Goal: Task Accomplishment & Management: Manage account settings

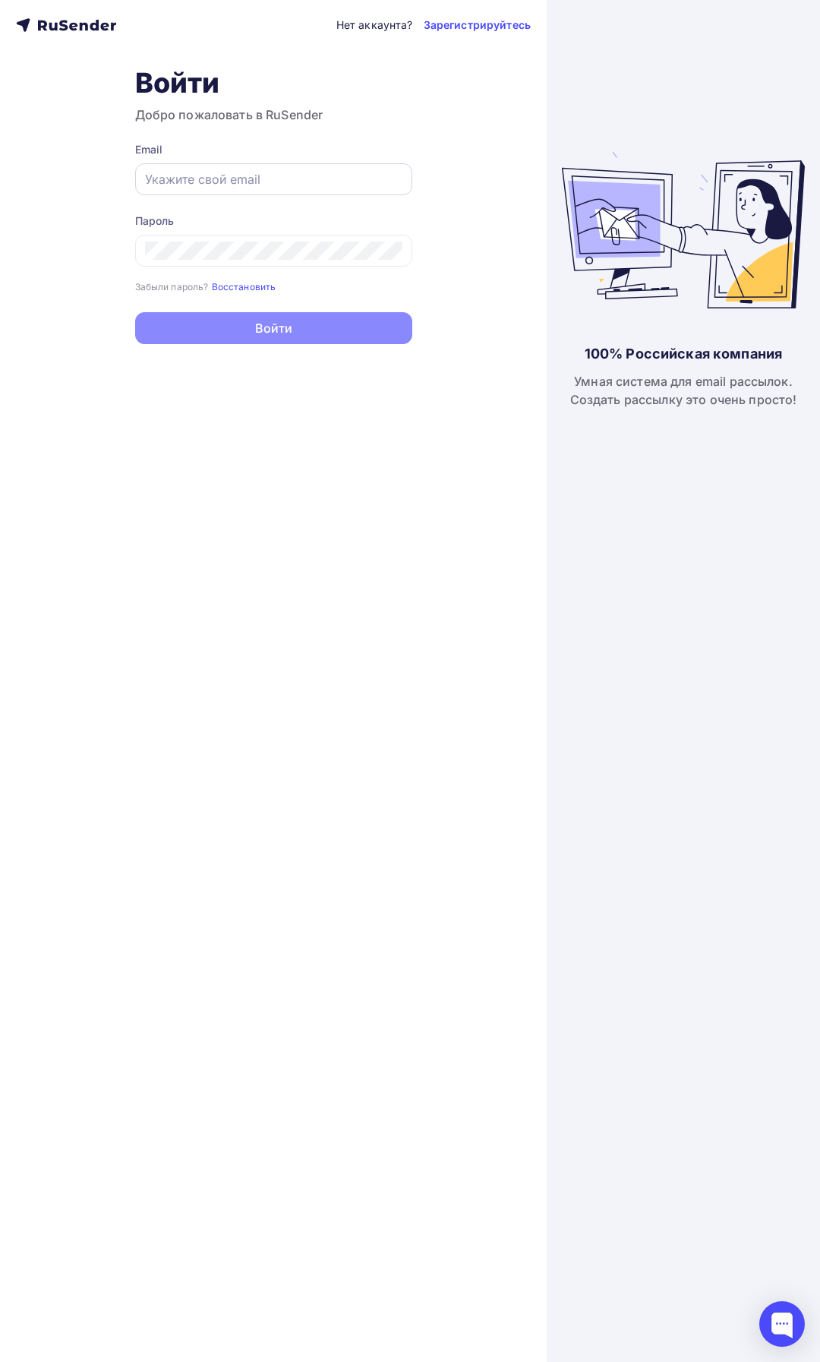
click at [301, 169] on div at bounding box center [273, 179] width 277 height 32
click at [279, 184] on input "text" at bounding box center [273, 179] width 257 height 18
type input "[EMAIL_ADDRESS][DOMAIN_NAME]"
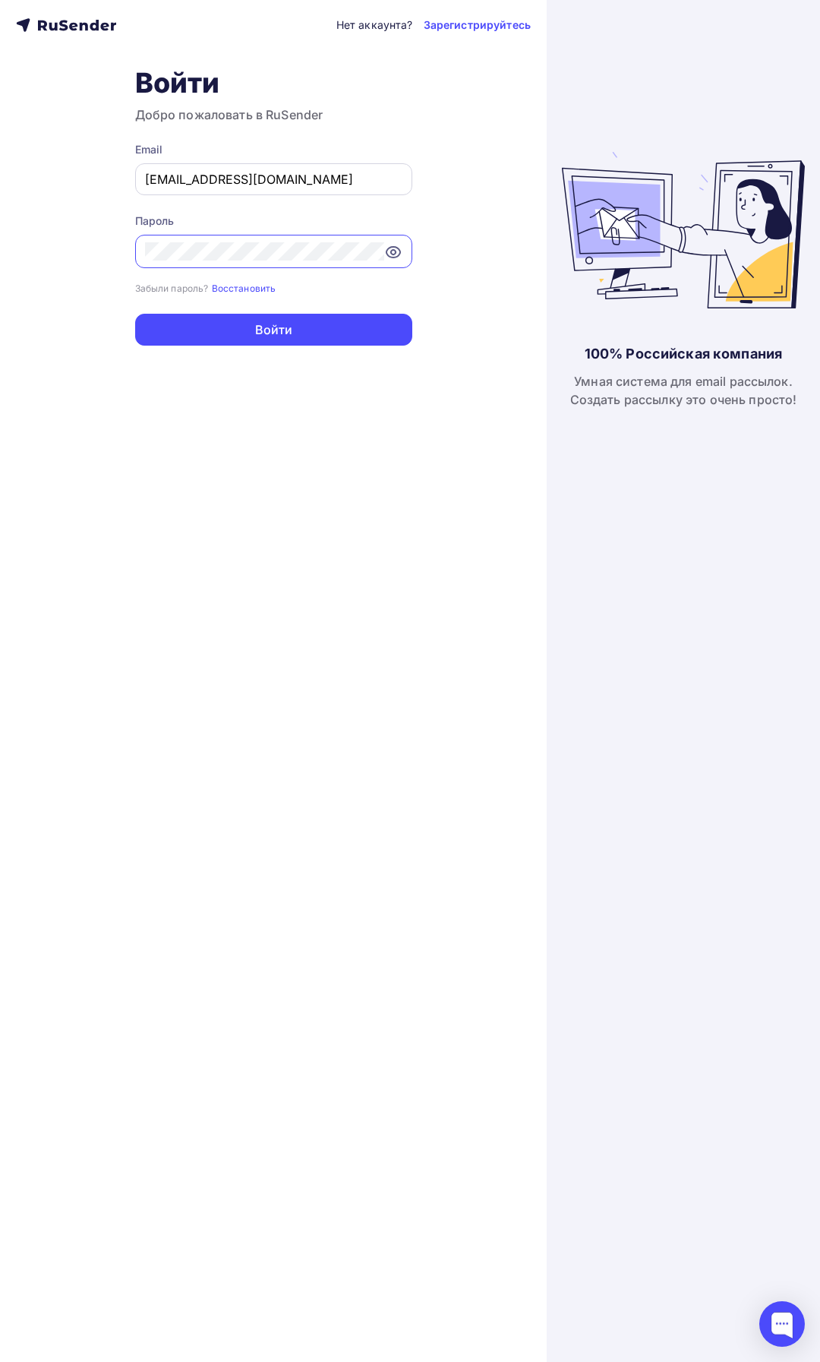
click at [135, 314] on button "Войти" at bounding box center [273, 330] width 277 height 32
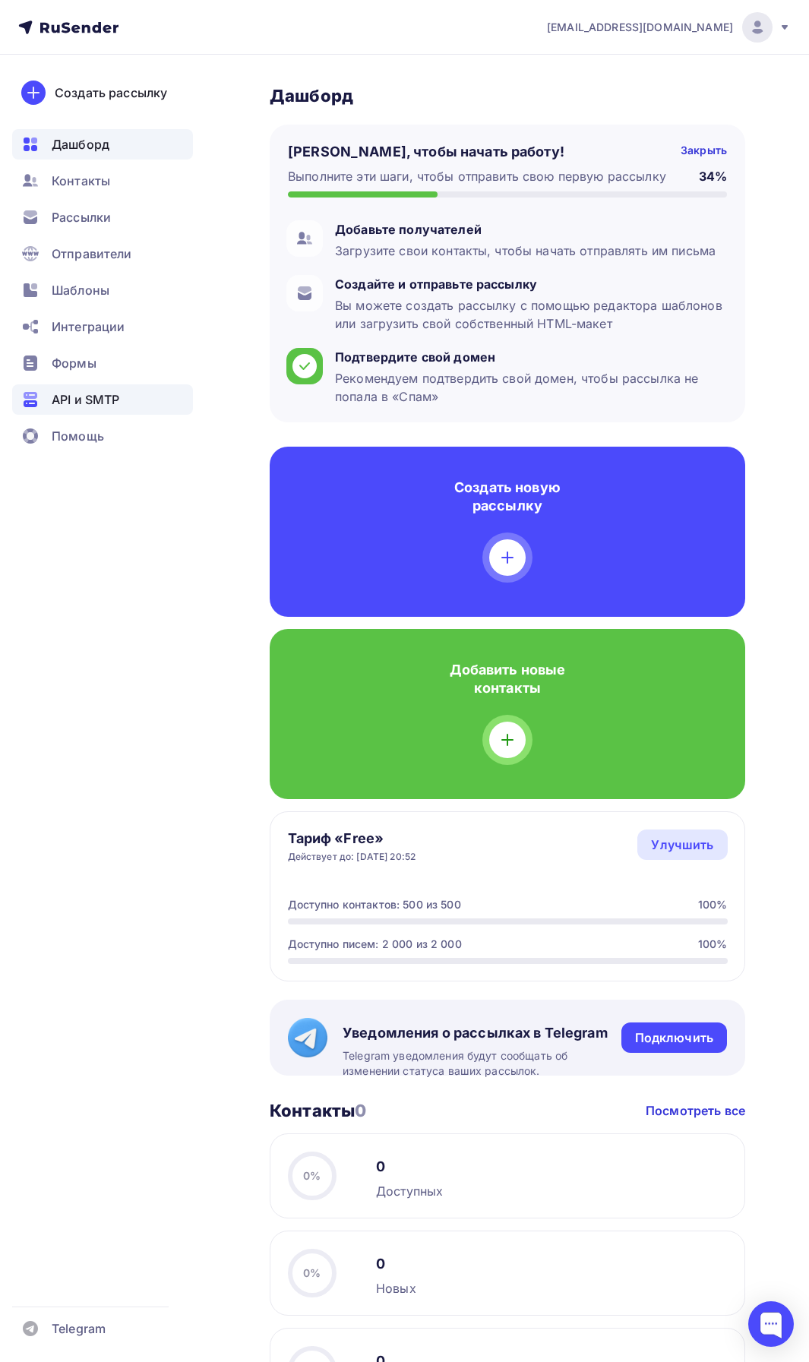
click at [106, 396] on span "API и SMTP" at bounding box center [86, 399] width 68 height 18
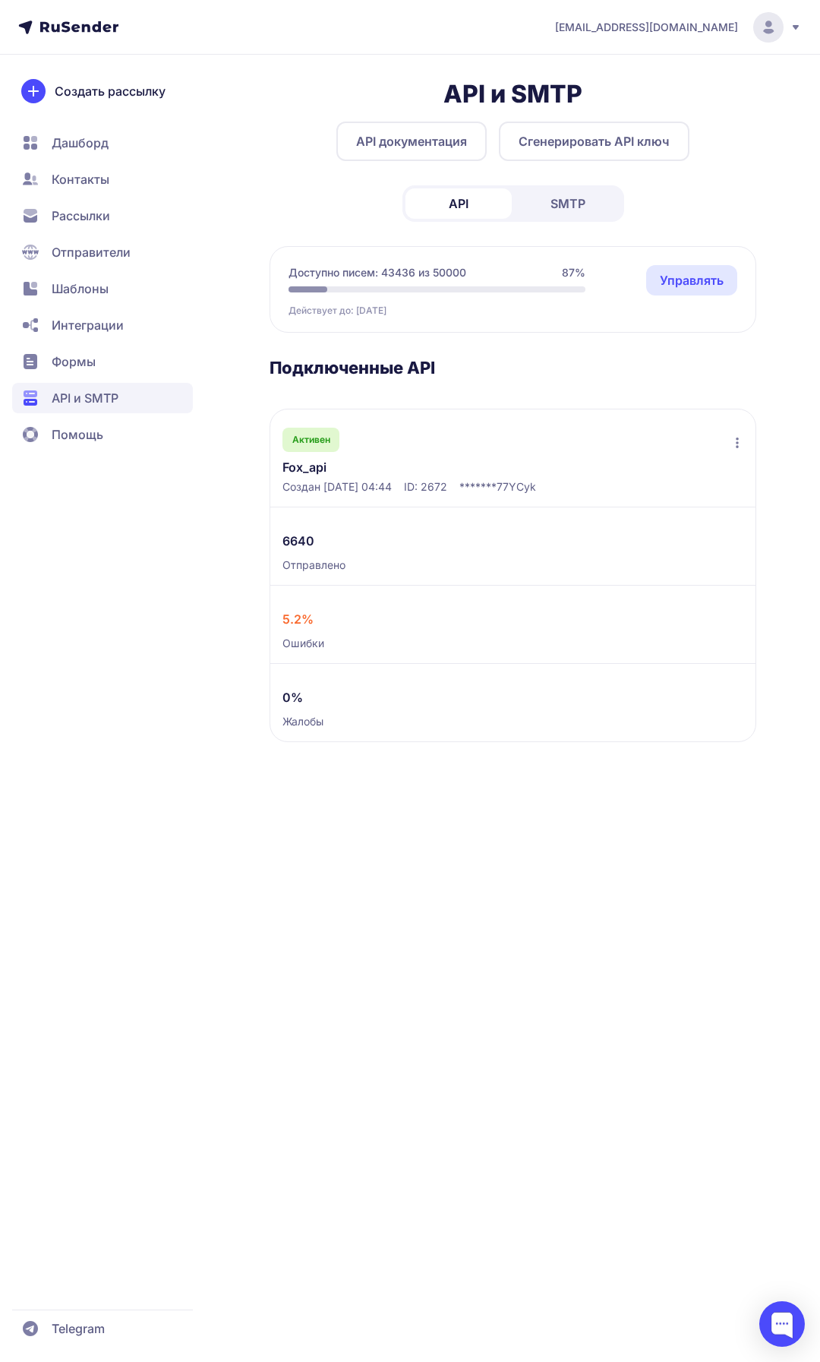
click at [683, 283] on link "Управлять" at bounding box center [691, 280] width 91 height 30
click at [584, 147] on button "Сгенерировать API ключ" at bounding box center [594, 141] width 191 height 39
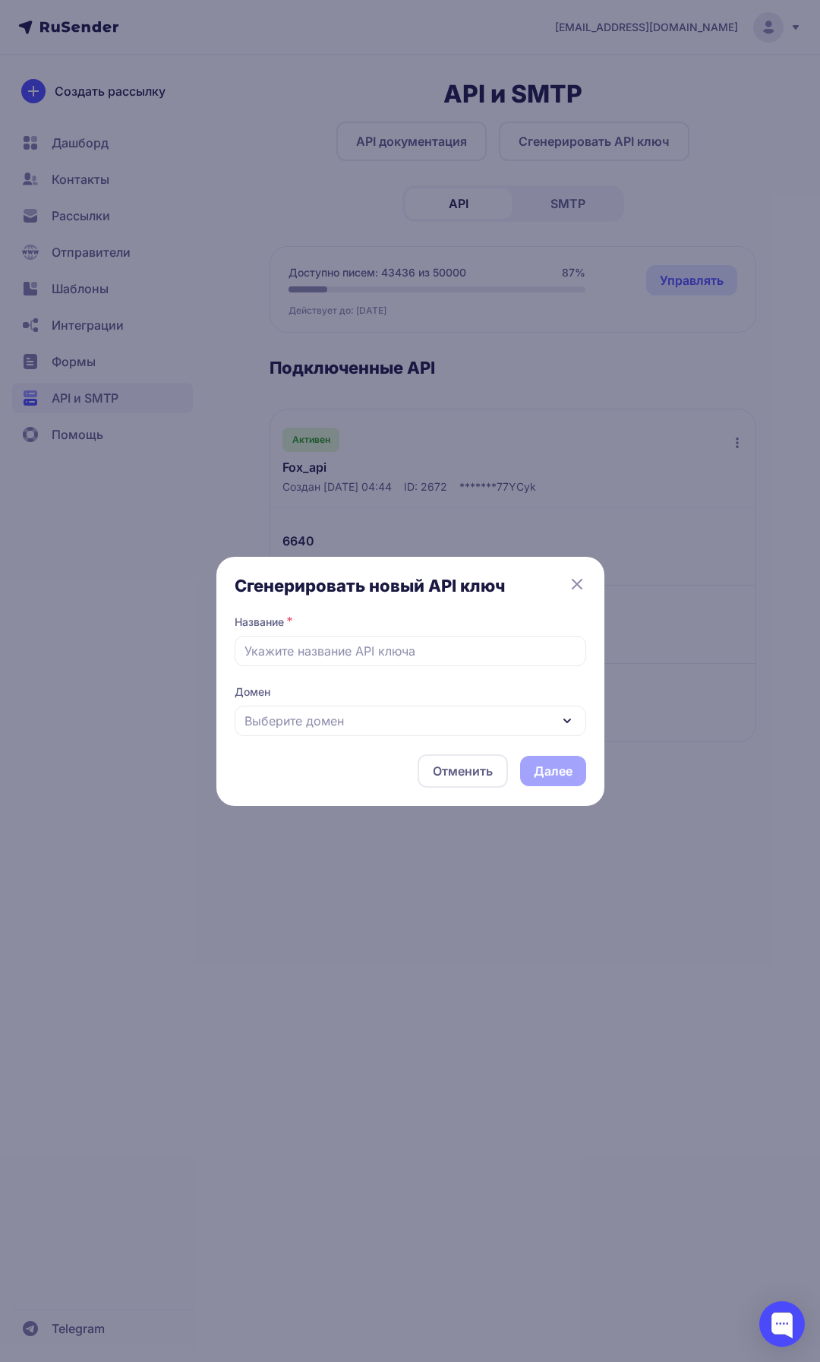
click at [352, 715] on div "Выберите домен" at bounding box center [411, 720] width 352 height 30
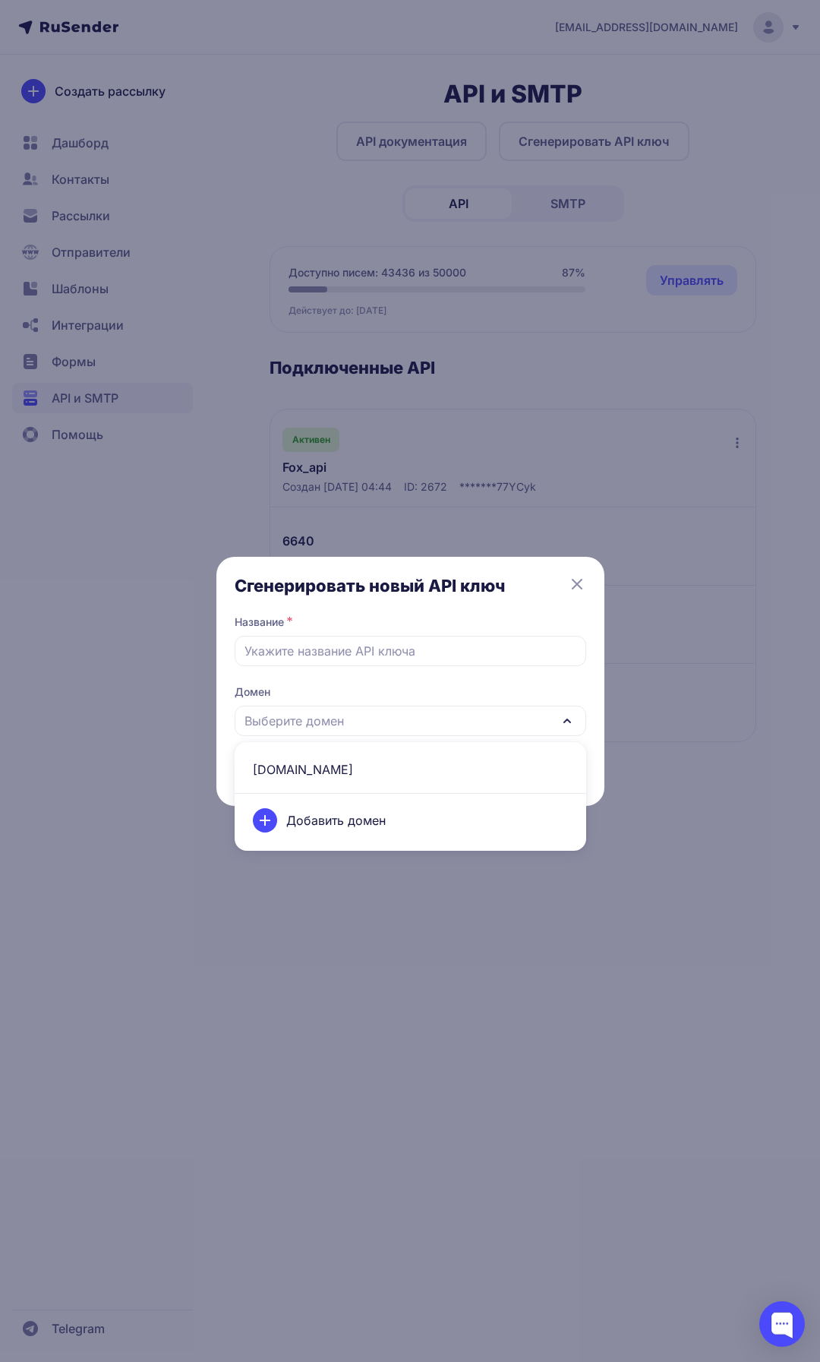
click at [338, 827] on div "Добавить домен" at bounding box center [410, 820] width 333 height 43
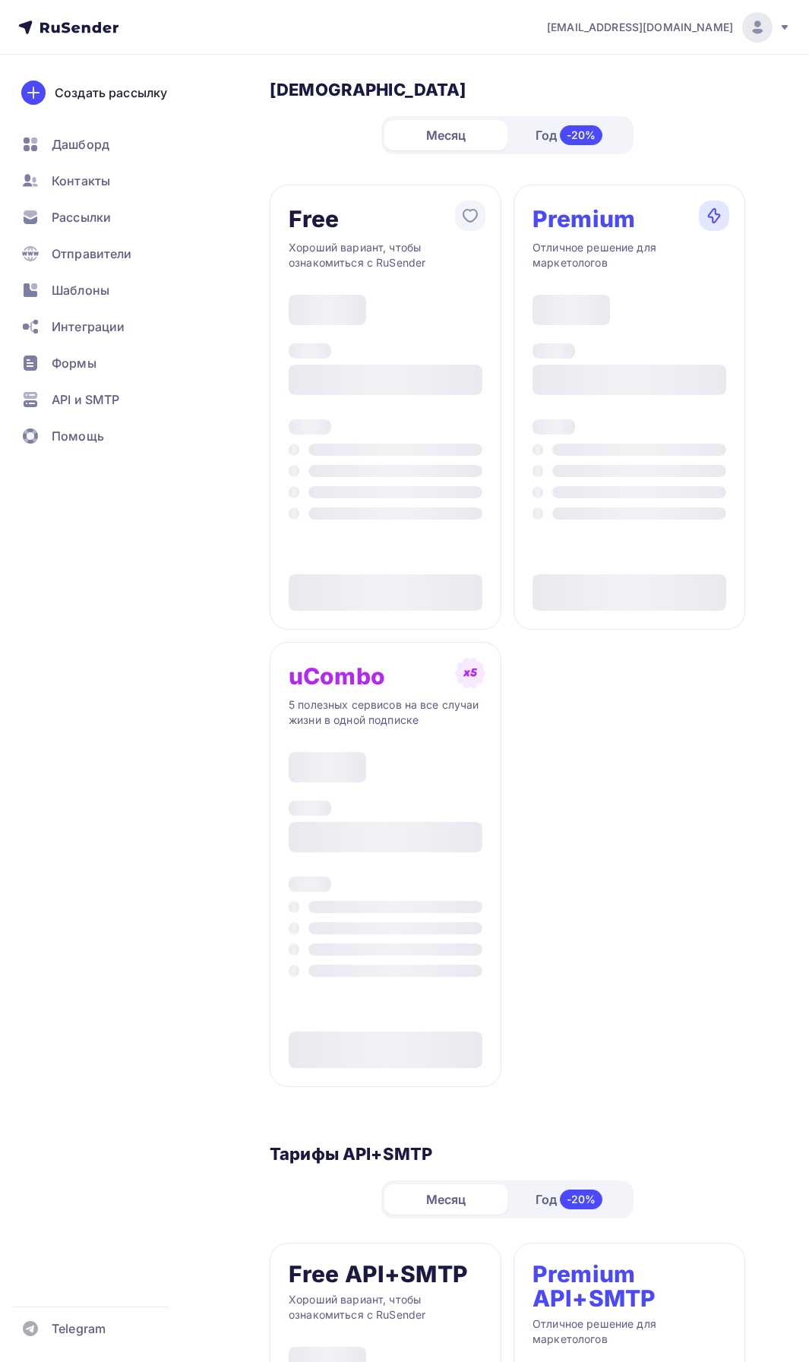
type input "500"
type input "100"
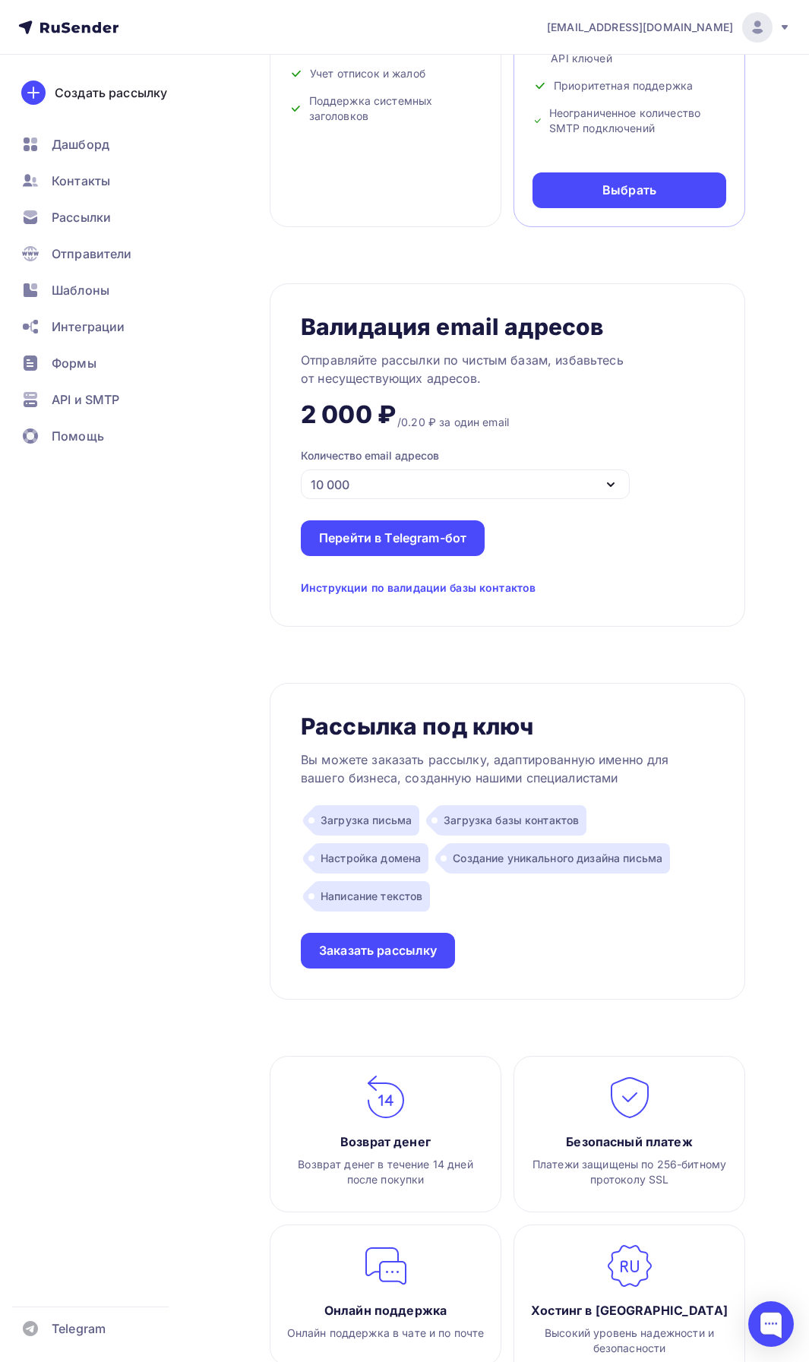
scroll to position [1788, 0]
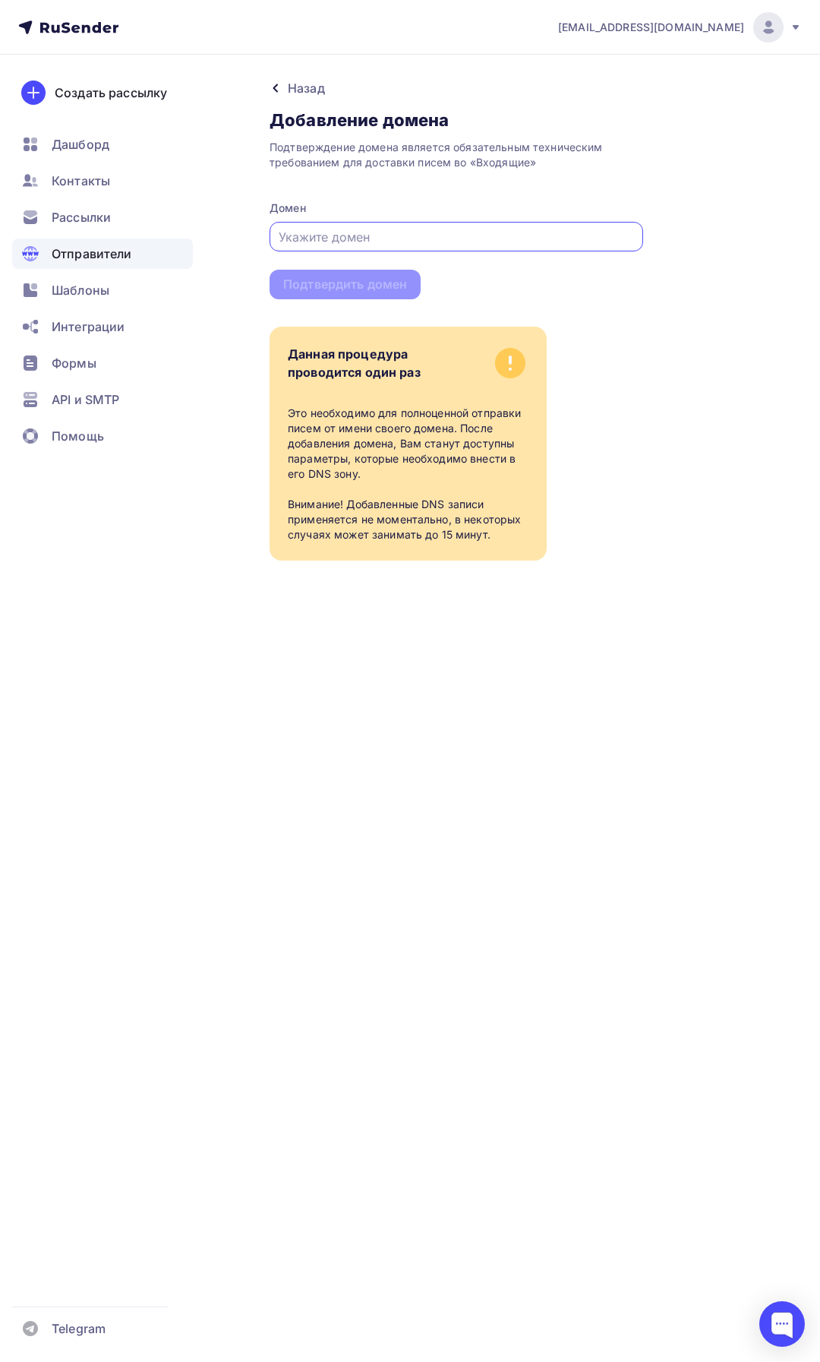
paste input "[DOMAIN_NAME]"
type input "masterskaya-talantov.ru"
click at [380, 283] on div "Подтвердить домен" at bounding box center [345, 284] width 124 height 17
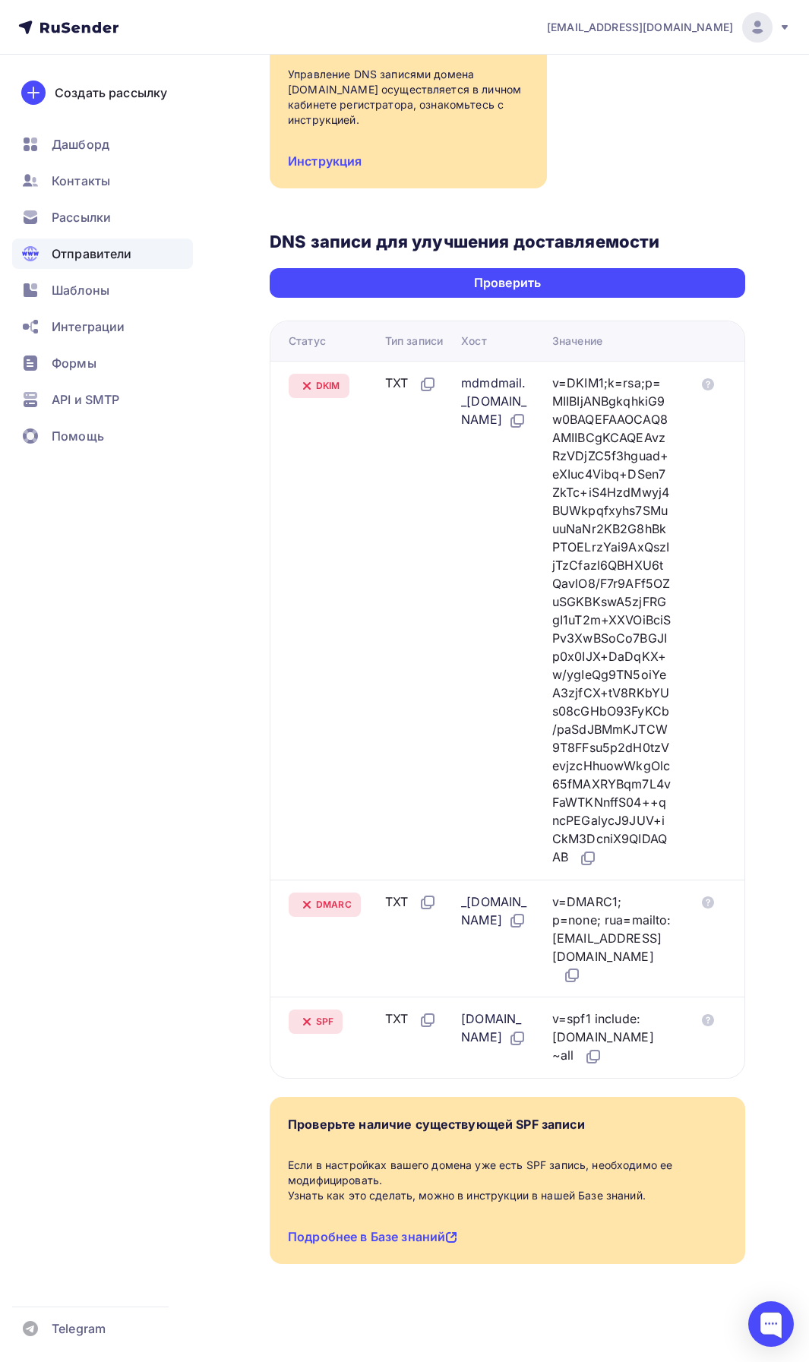
scroll to position [447, 0]
click at [581, 975] on icon at bounding box center [572, 975] width 18 height 18
drag, startPoint x: 569, startPoint y: 1037, endPoint x: 657, endPoint y: 1045, distance: 88.5
click at [657, 1045] on div "v=spf1 include:rsndr.ru ~all" at bounding box center [611, 1037] width 119 height 56
copy div "include:rsndr.ru"
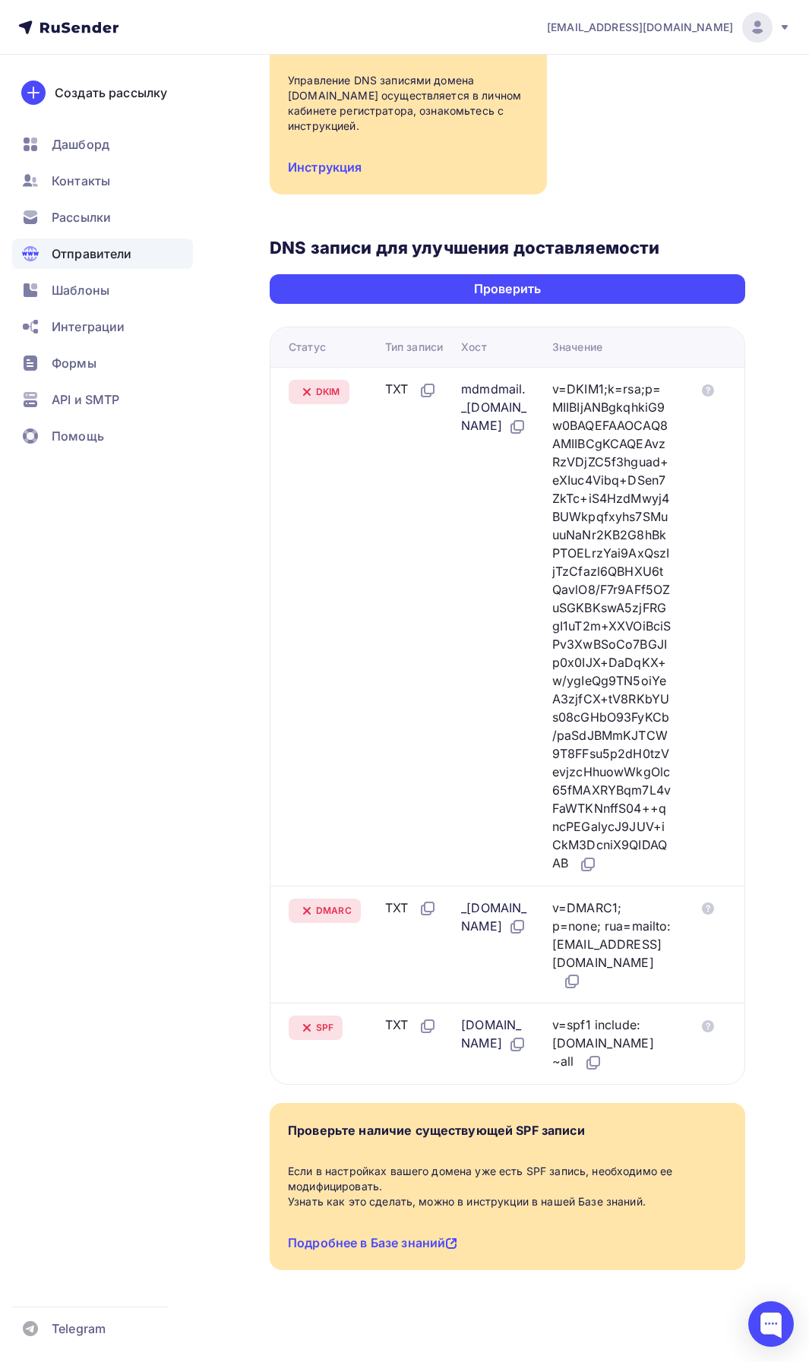
scroll to position [295, 0]
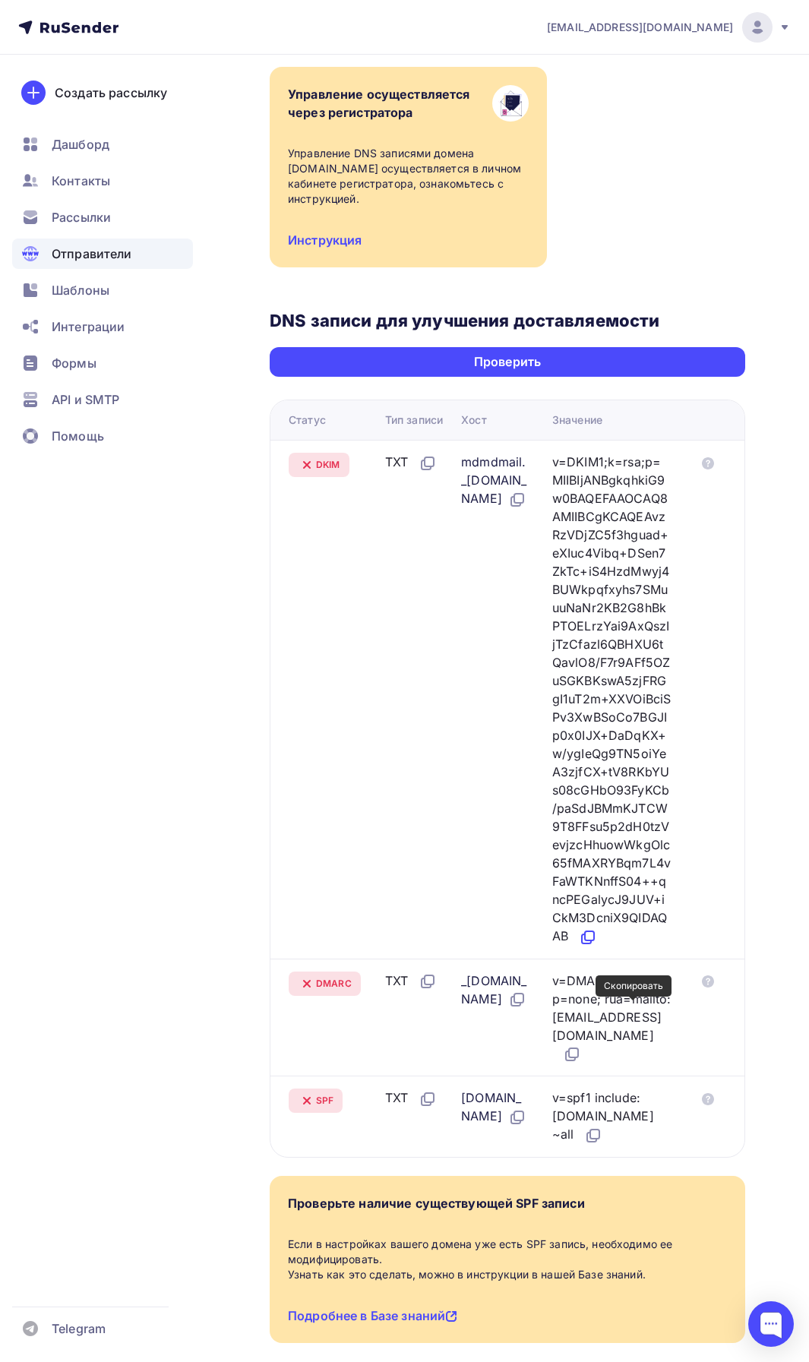
click at [594, 940] on icon at bounding box center [589, 935] width 9 height 9
click at [595, 200] on div "Подтверждение домена Подтверждение домена является обязательным техническим тре…" at bounding box center [507, 84] width 475 height 365
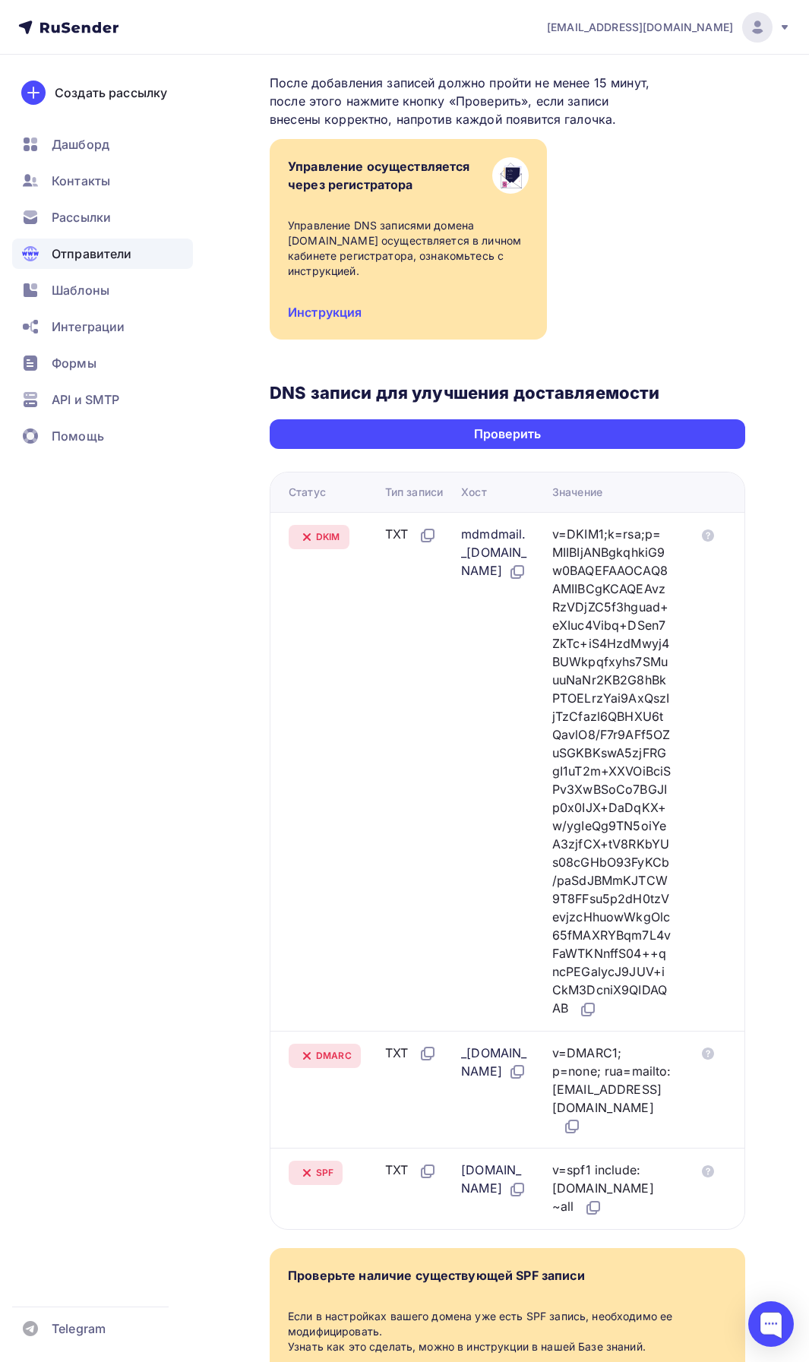
scroll to position [219, 0]
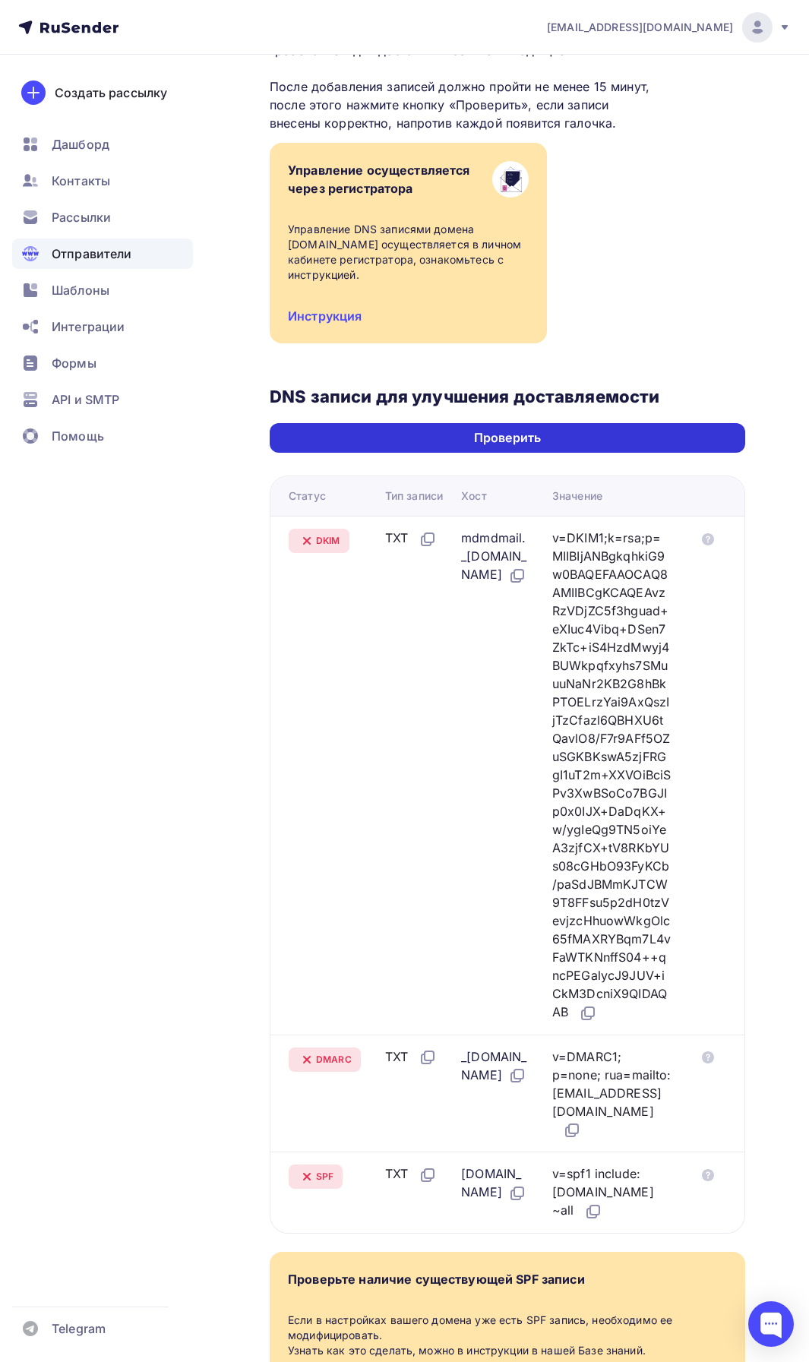
click at [469, 435] on div "Проверить" at bounding box center [507, 438] width 475 height 30
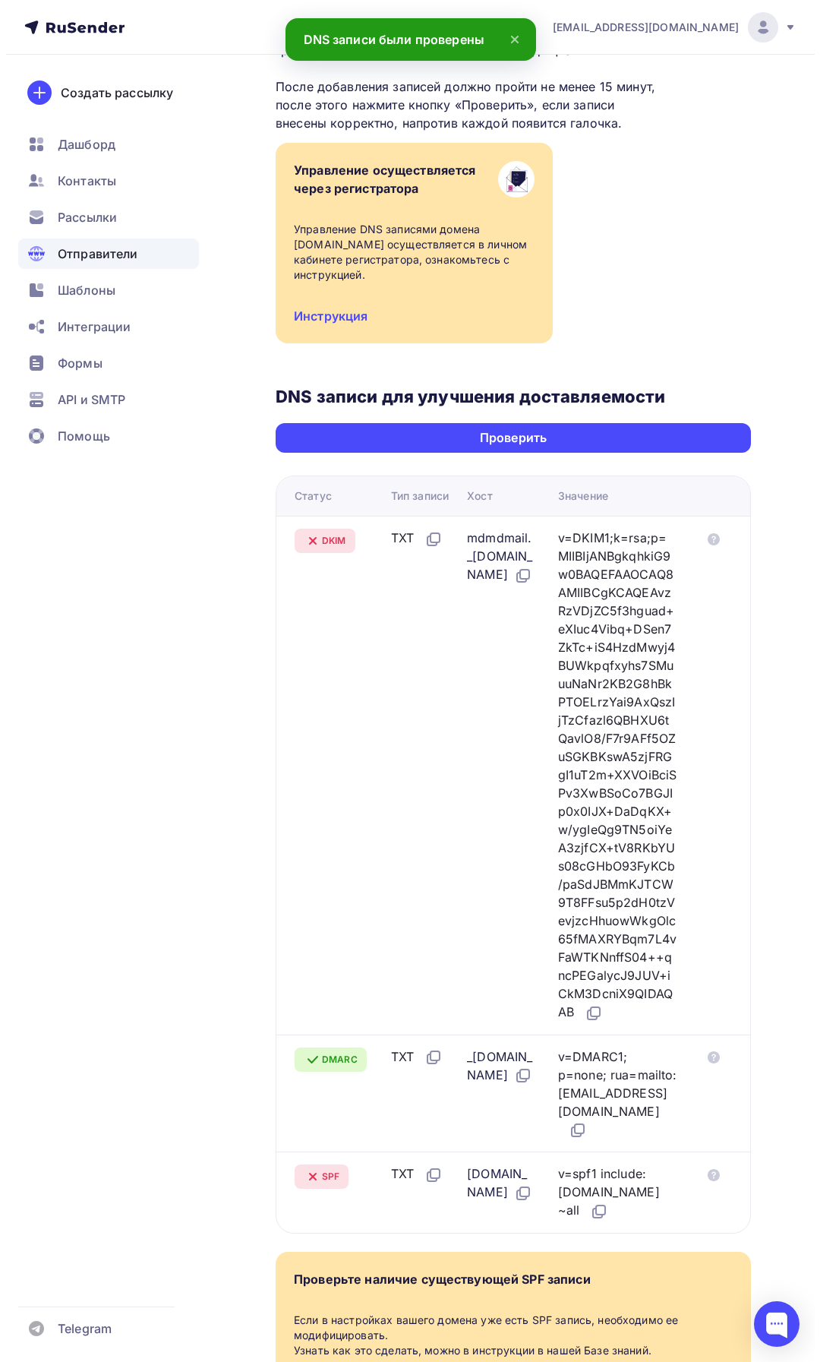
scroll to position [0, 0]
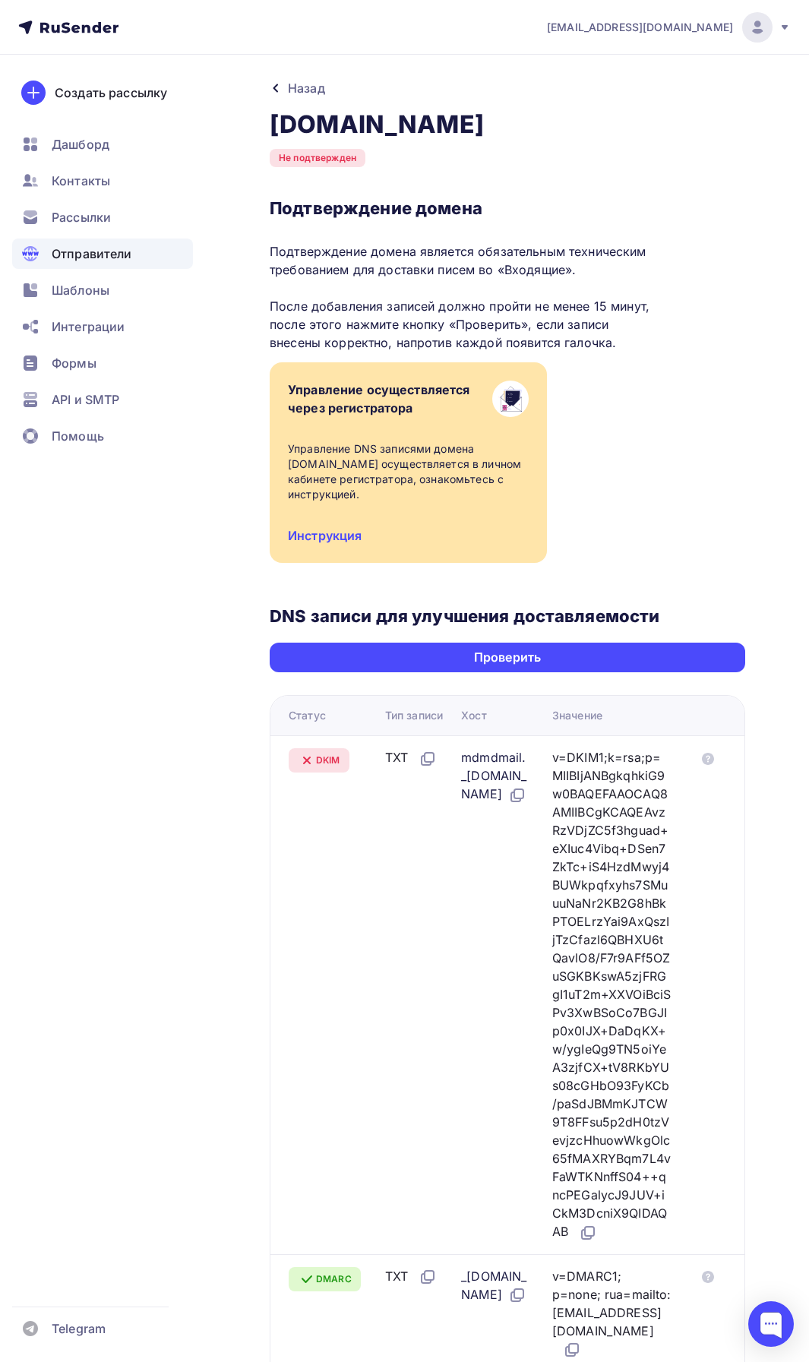
click at [102, 245] on span "Отправители" at bounding box center [92, 254] width 80 height 18
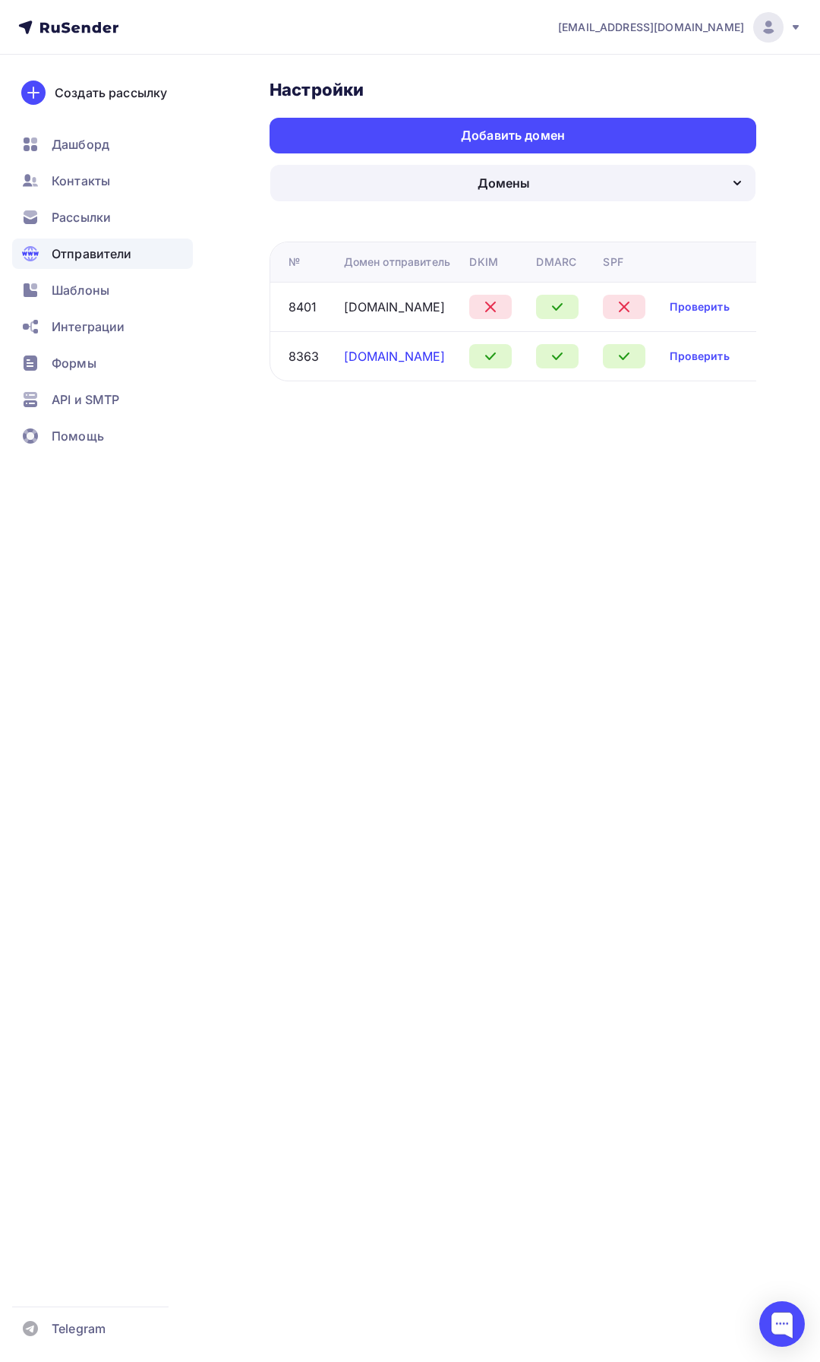
click at [401, 354] on link "fox-konkurs.ru" at bounding box center [395, 356] width 102 height 15
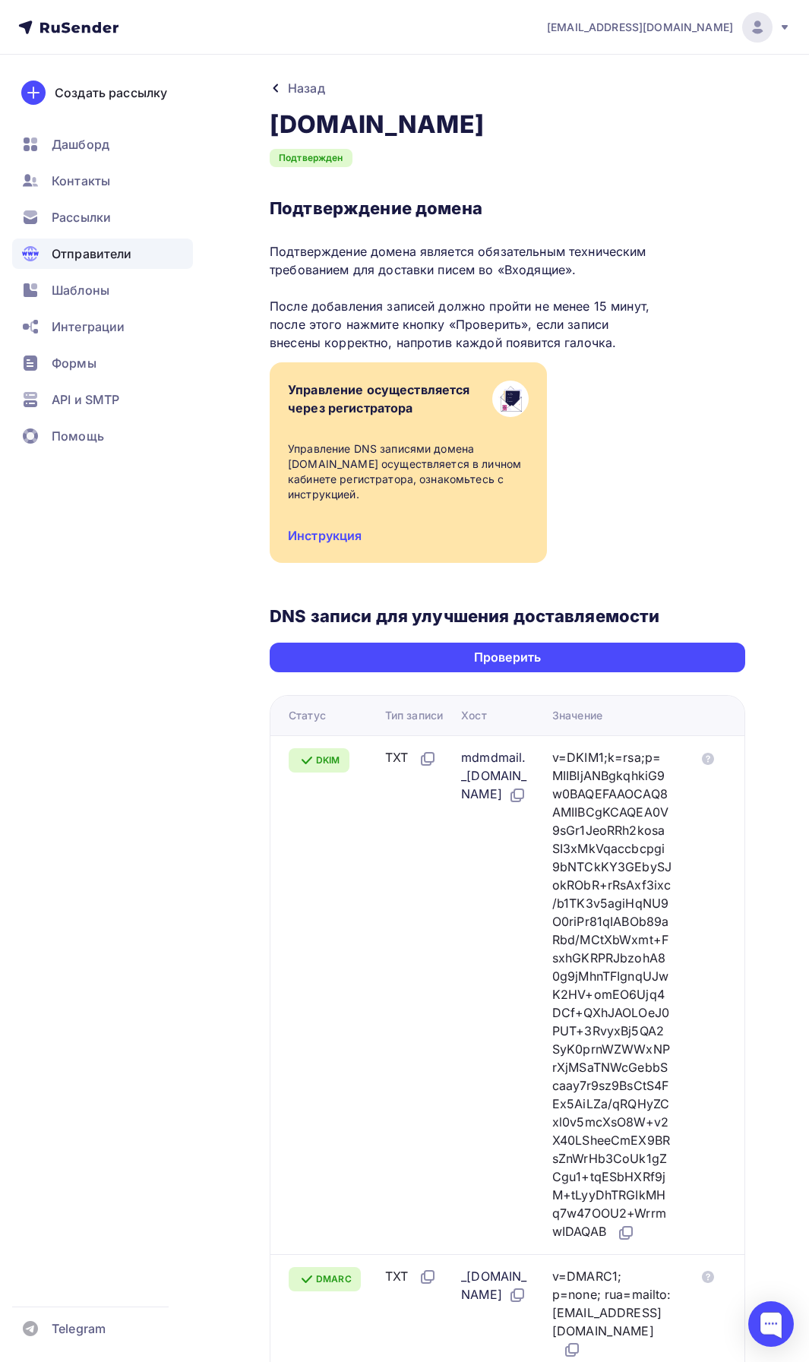
click at [304, 90] on div "Назад" at bounding box center [306, 88] width 37 height 18
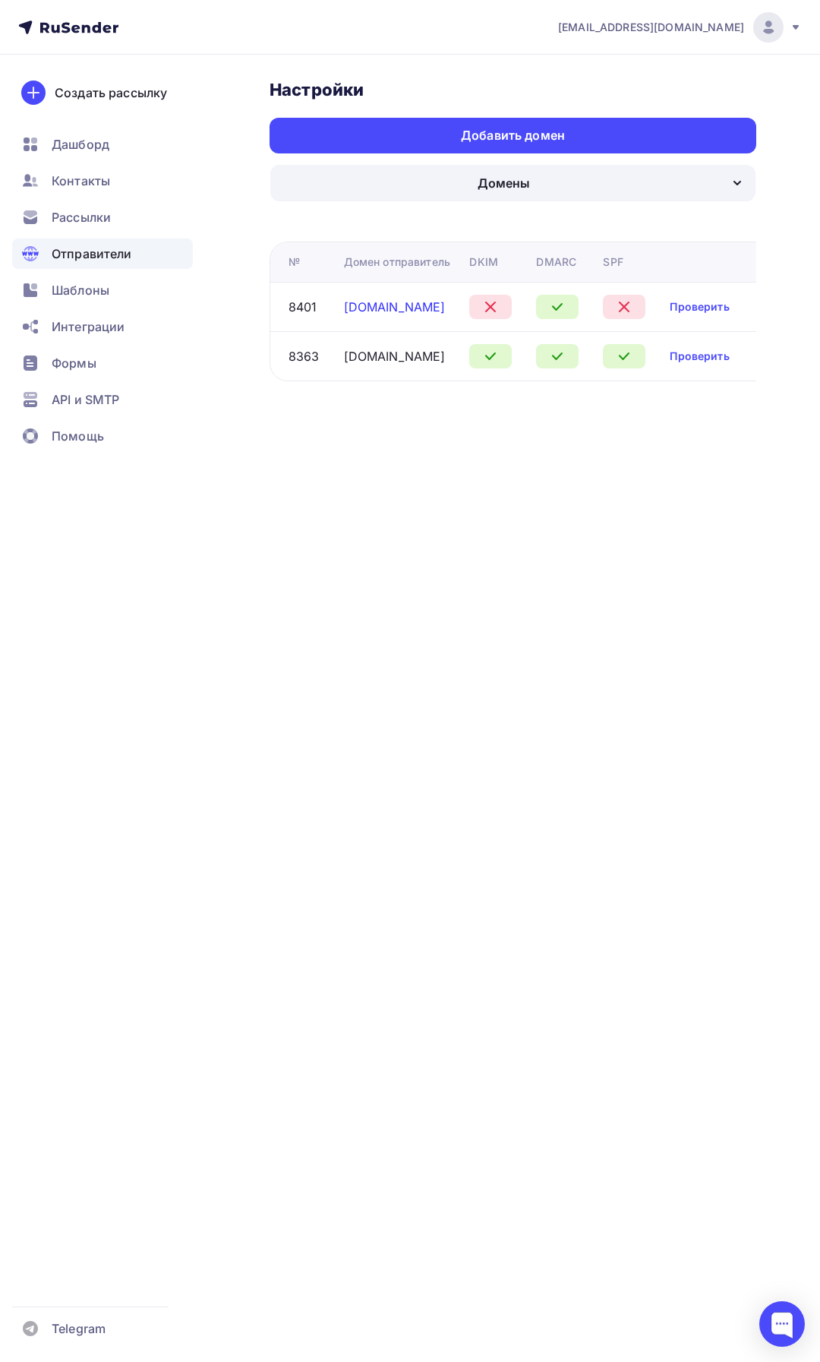
click at [375, 304] on link "masterskaya-talantov.ru" at bounding box center [395, 306] width 102 height 15
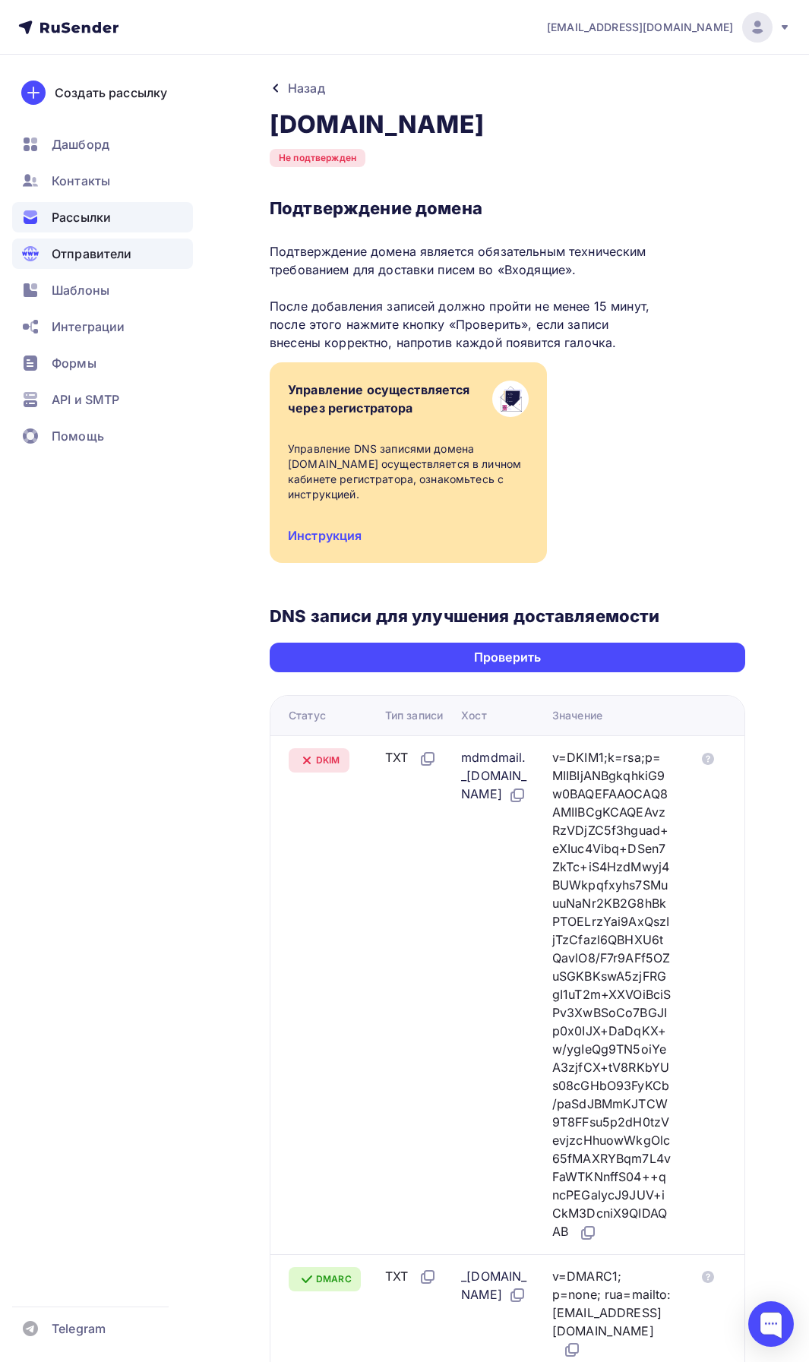
click at [106, 219] on span "Рассылки" at bounding box center [81, 217] width 59 height 18
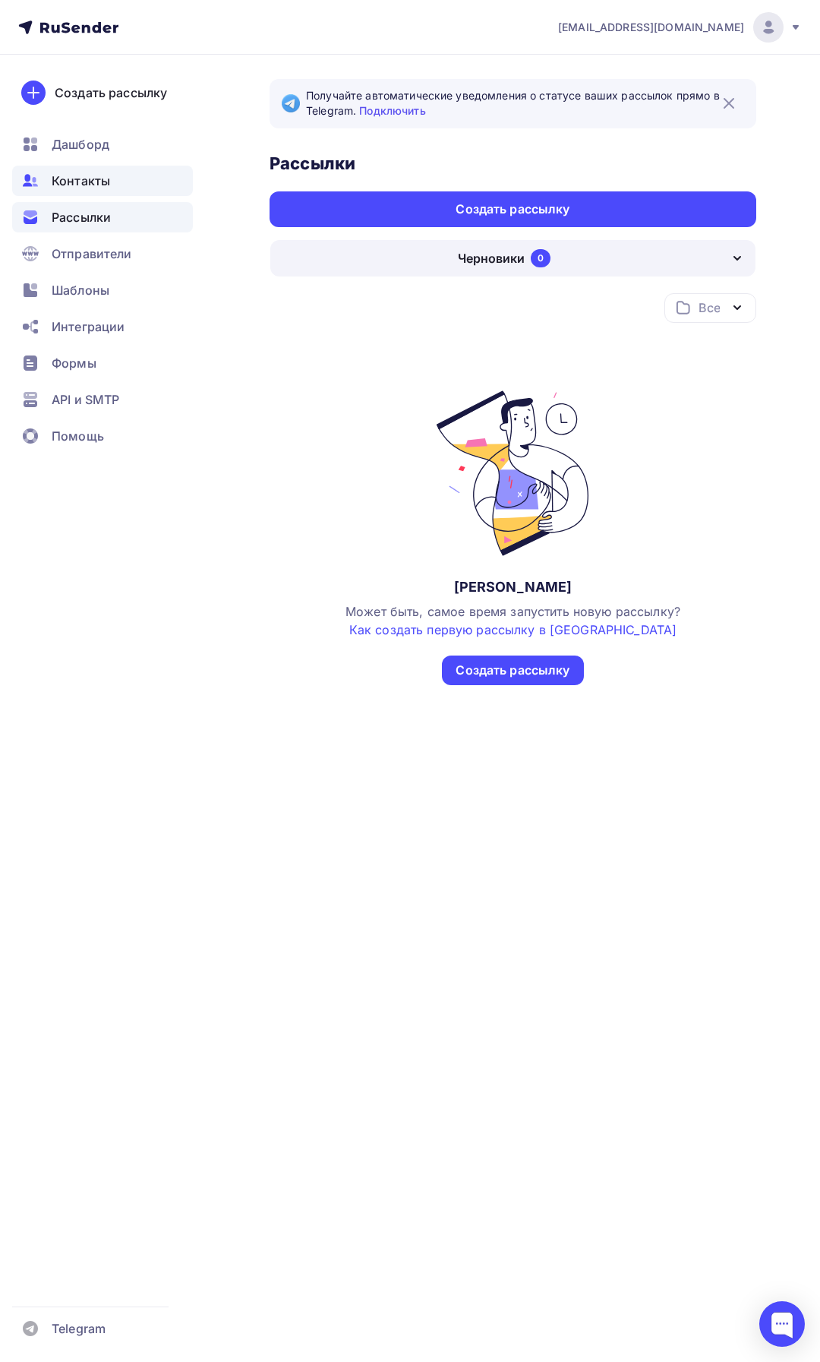
click at [114, 183] on div "Контакты" at bounding box center [102, 181] width 181 height 30
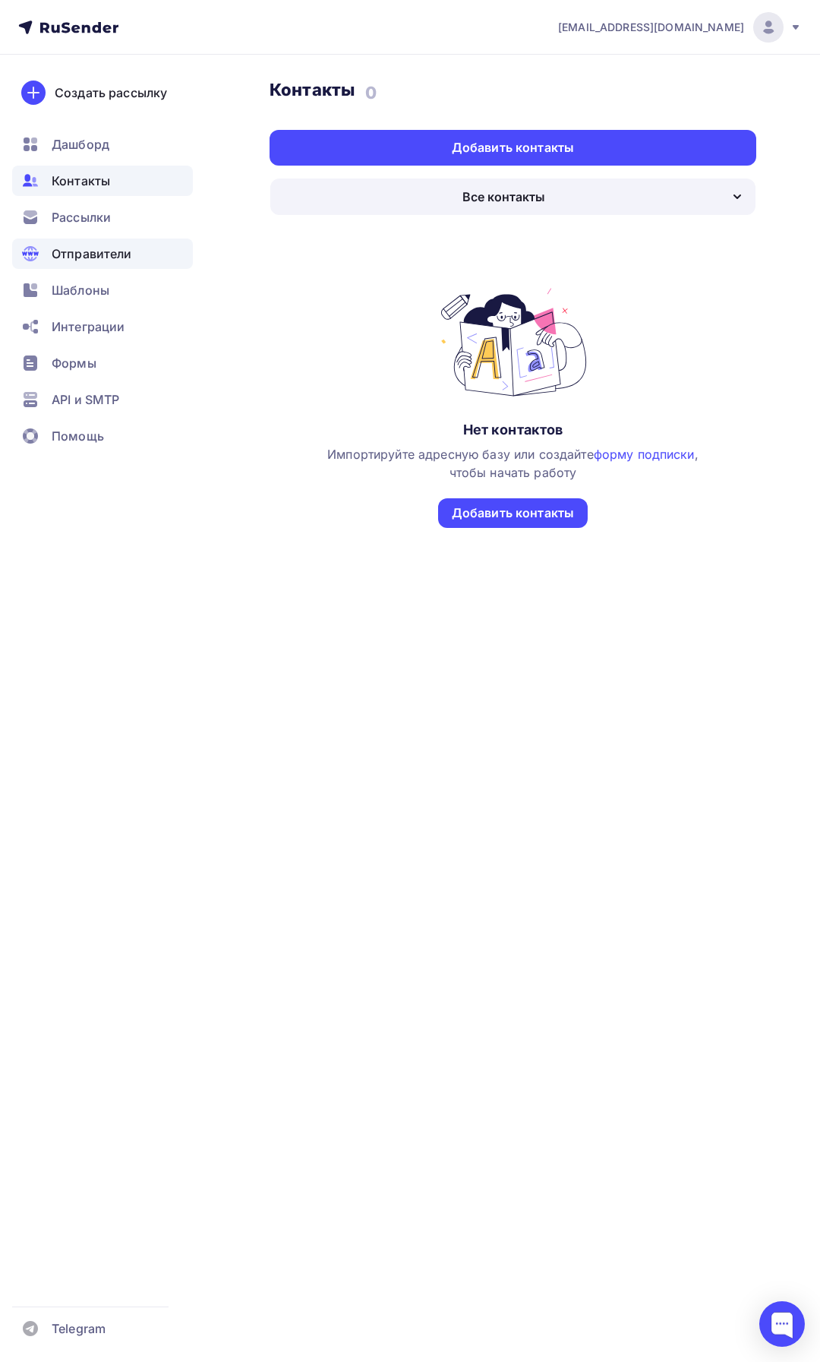
click at [124, 247] on span "Отправители" at bounding box center [92, 254] width 80 height 18
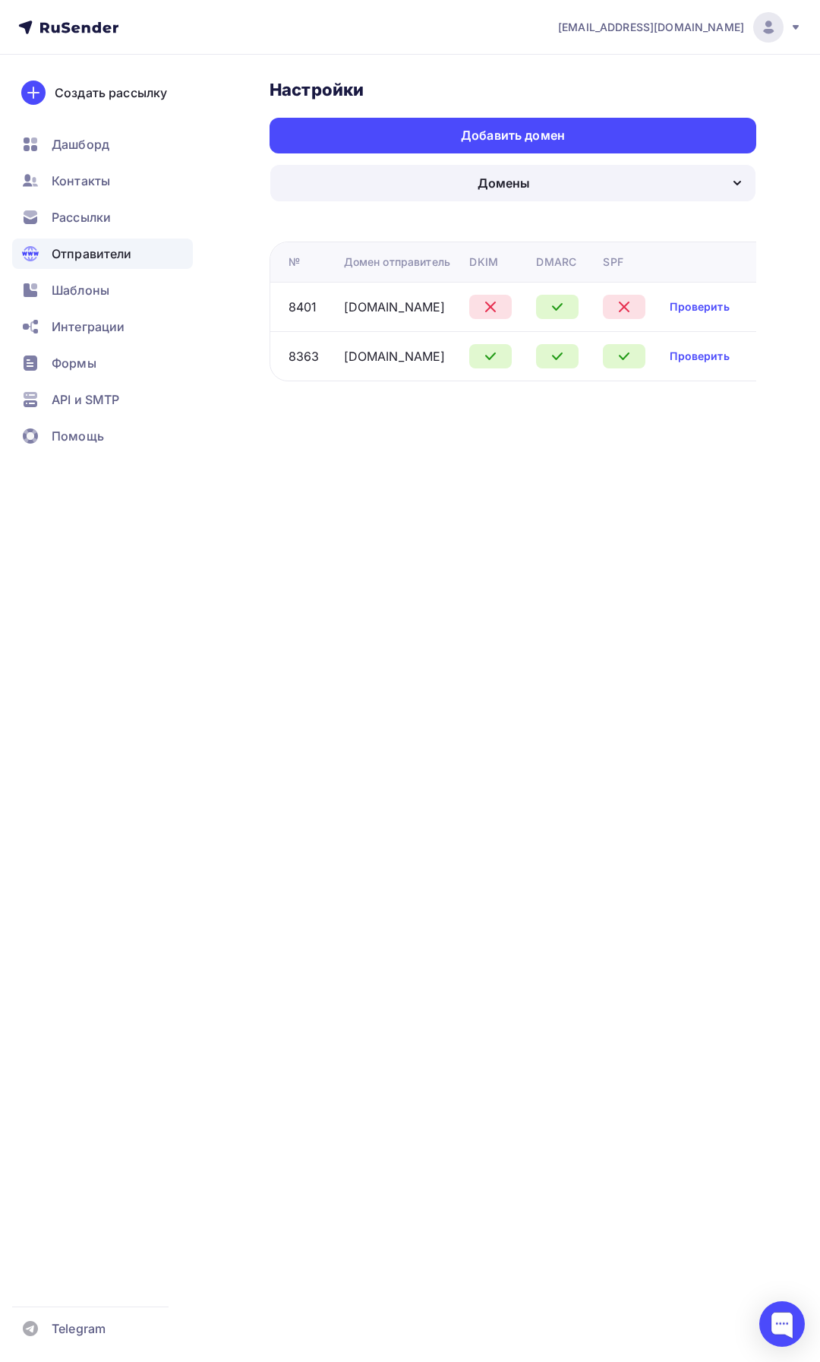
click at [442, 183] on div "Домены" at bounding box center [512, 183] width 485 height 36
click at [380, 241] on link "Отправители" at bounding box center [513, 231] width 469 height 30
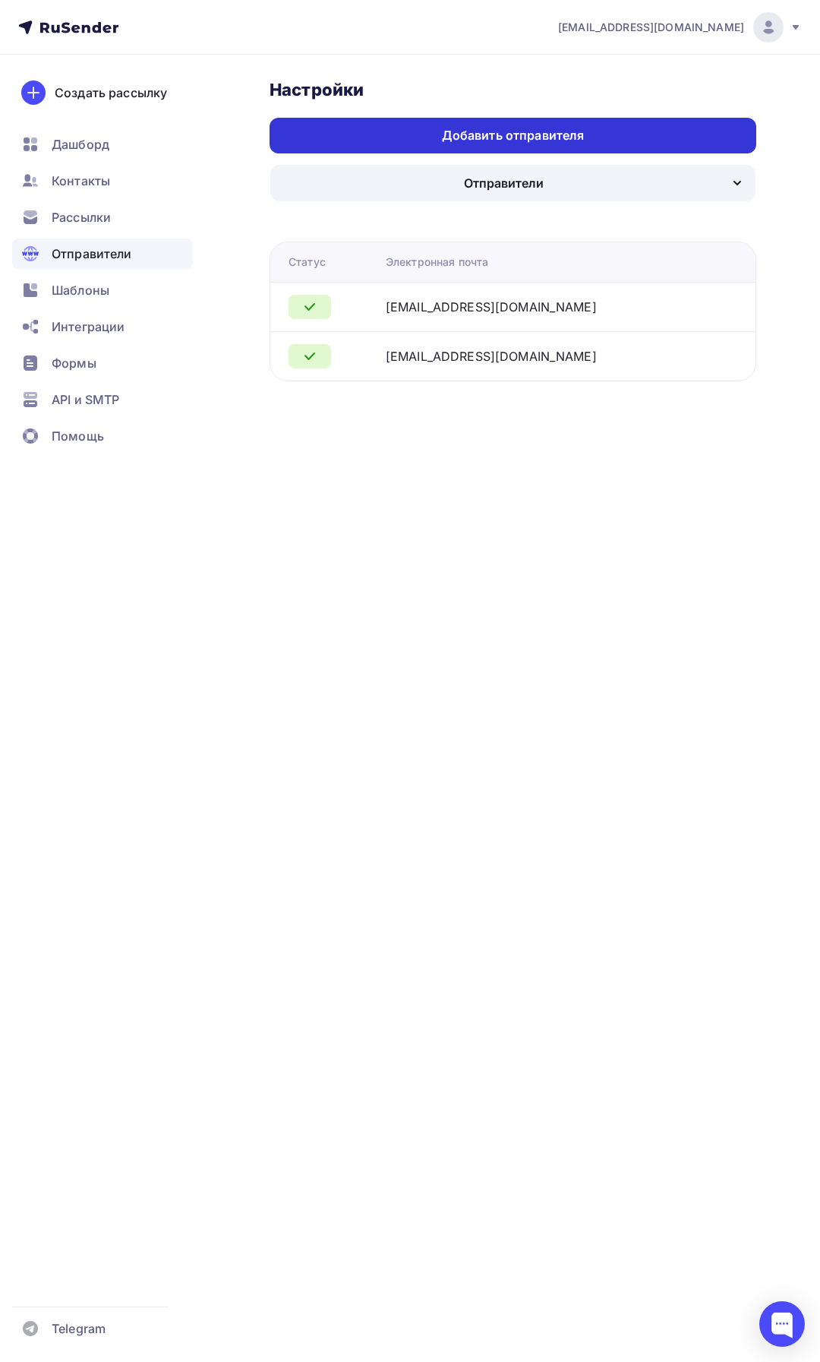
click at [516, 141] on div "Добавить отправителя" at bounding box center [513, 135] width 143 height 17
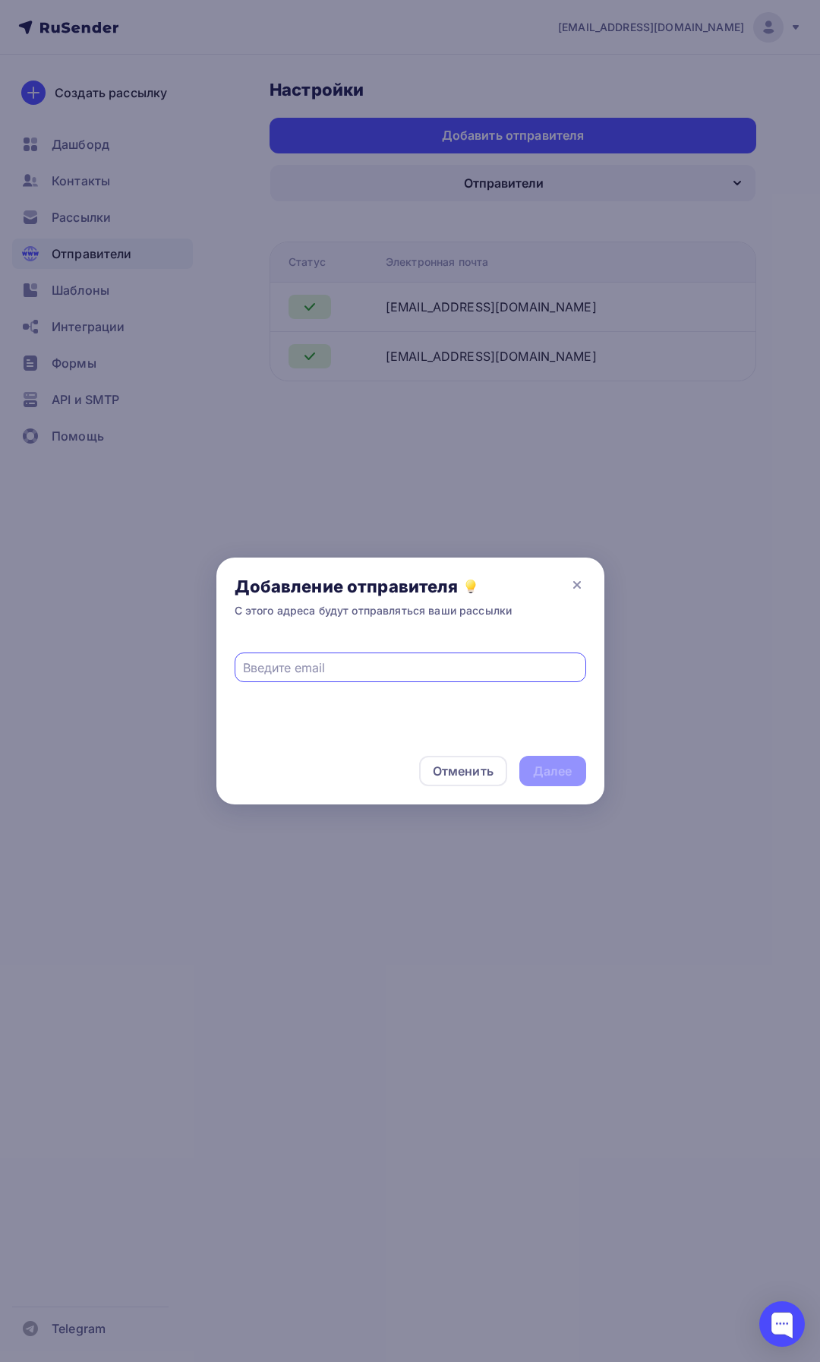
paste input "info@masterskaya-talantov.ru"
type input "info@masterskaya-talantov.ru"
click at [554, 773] on div "Далее" at bounding box center [552, 770] width 39 height 17
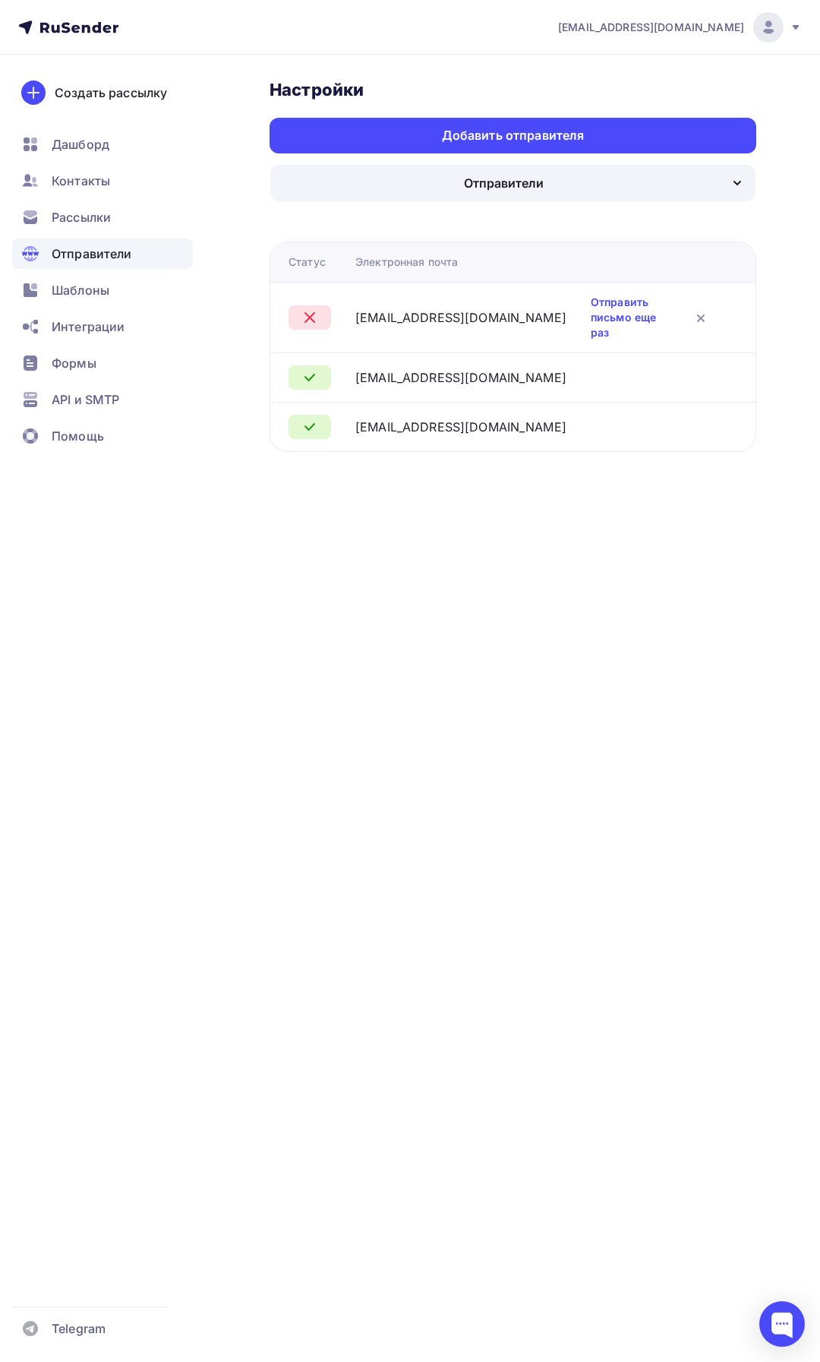
click at [461, 190] on div "Отправители" at bounding box center [512, 183] width 485 height 36
click at [423, 237] on div "Домены" at bounding box center [513, 232] width 450 height 18
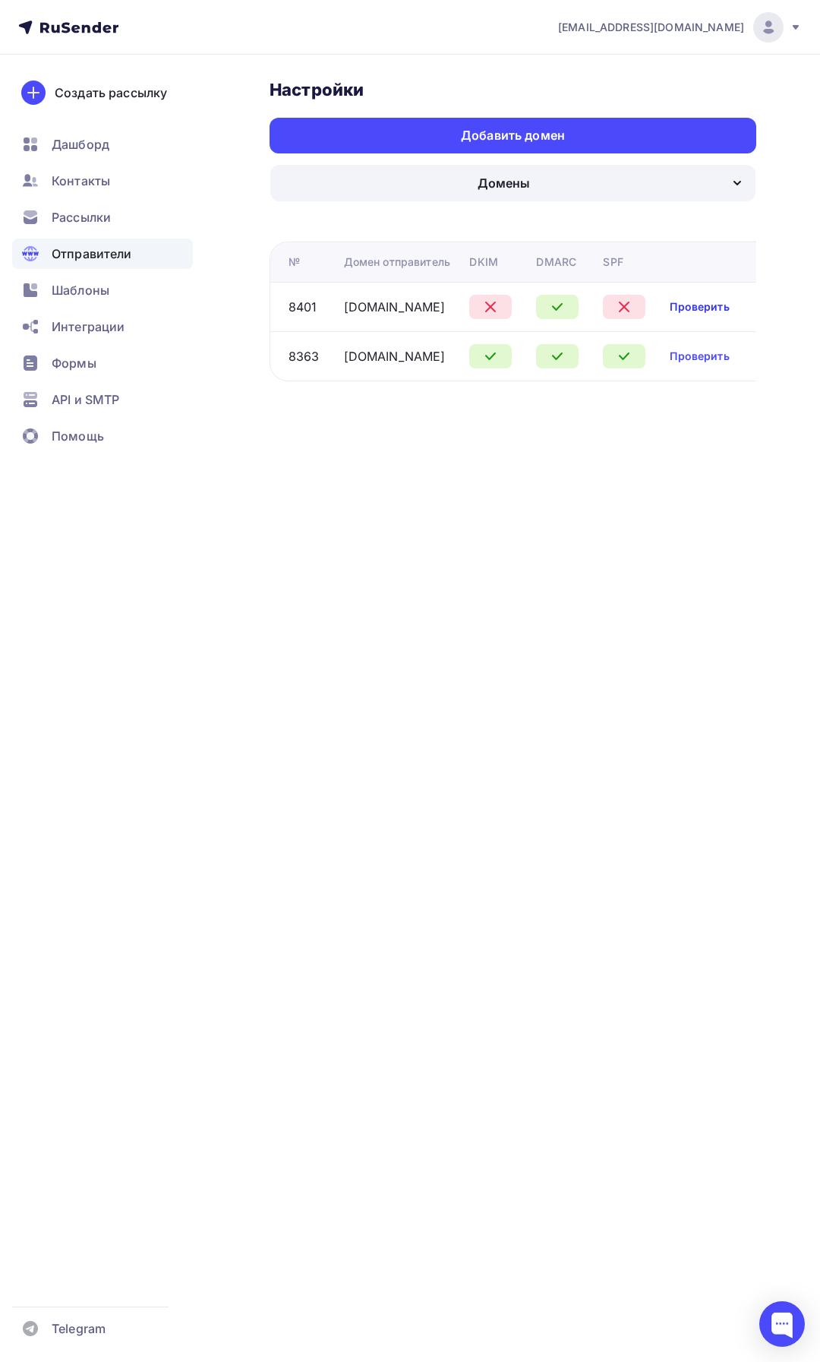
click at [716, 303] on link "Проверить" at bounding box center [699, 306] width 59 height 15
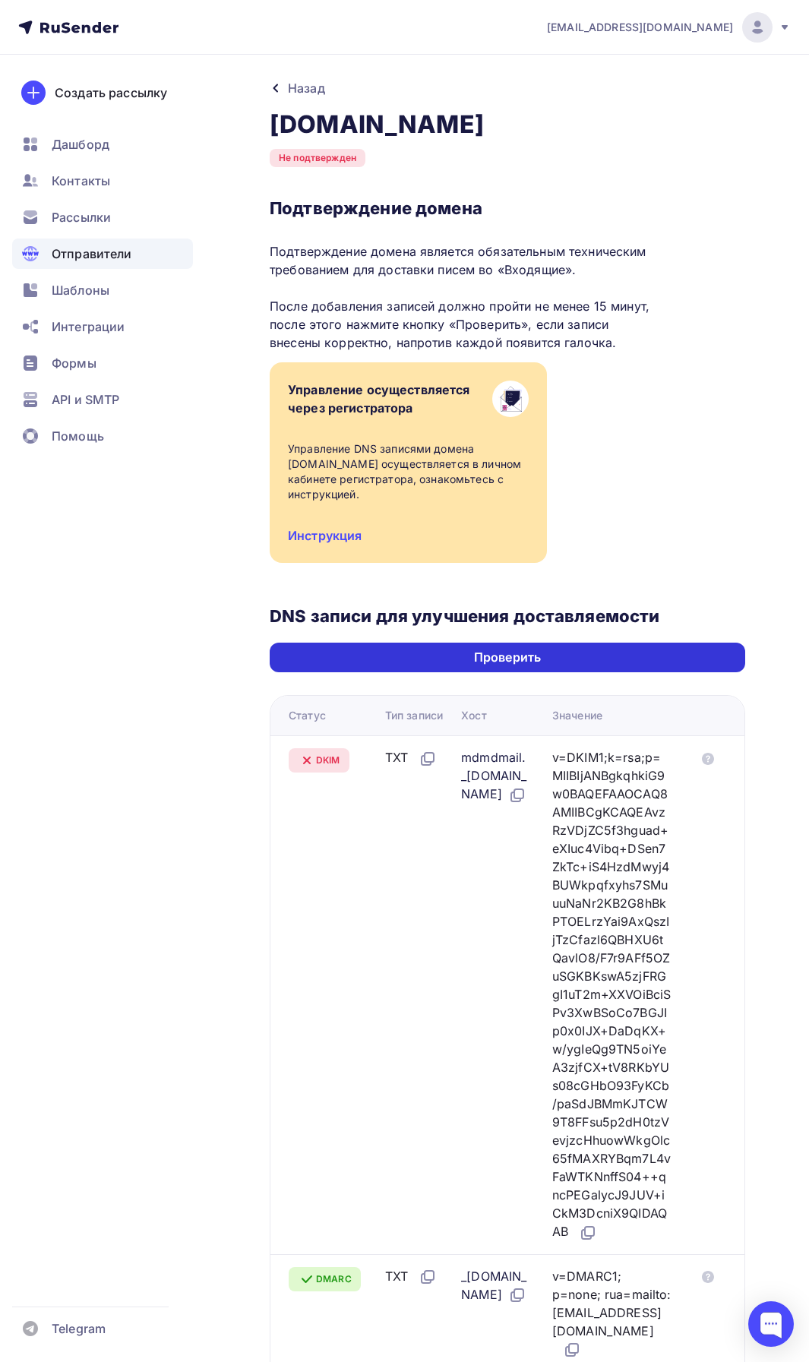
click at [462, 664] on div "Проверить" at bounding box center [507, 657] width 475 height 30
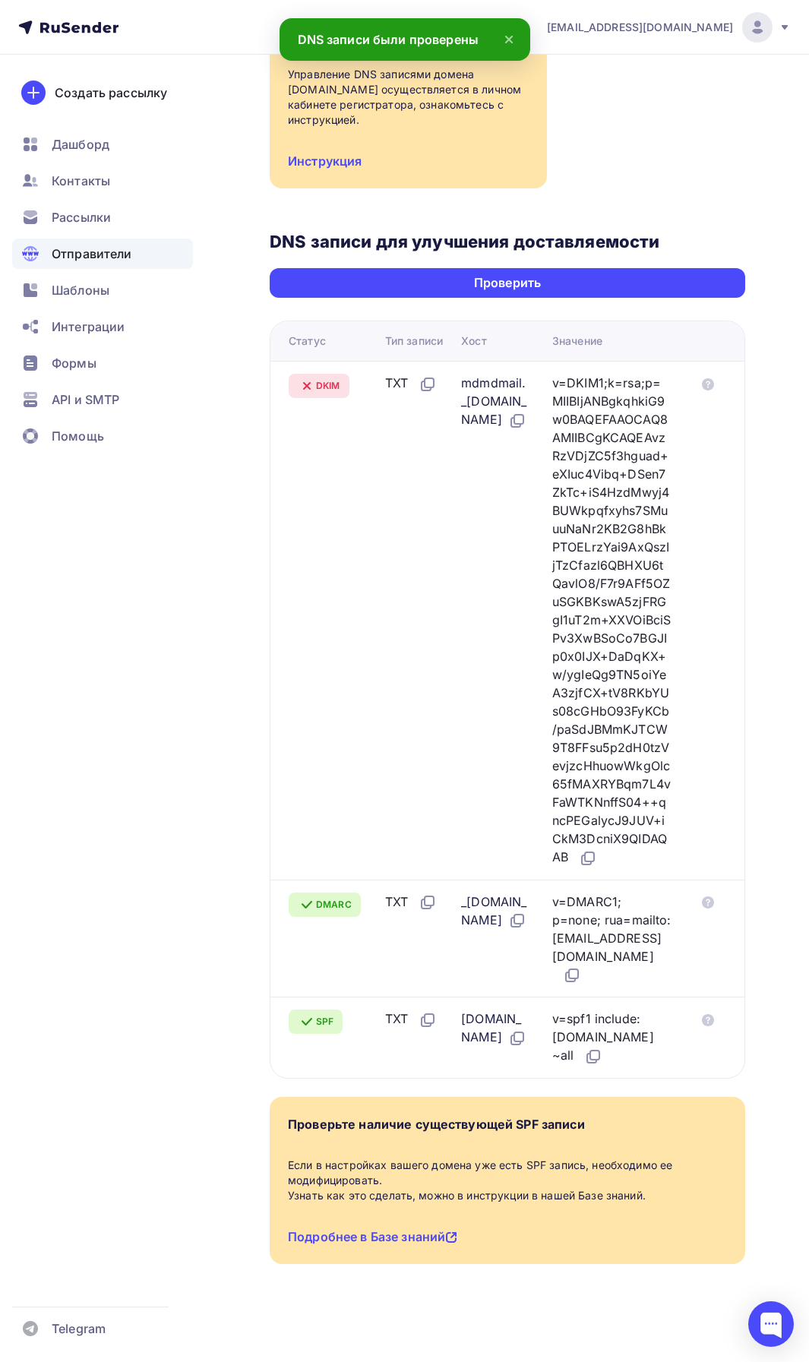
scroll to position [447, 0]
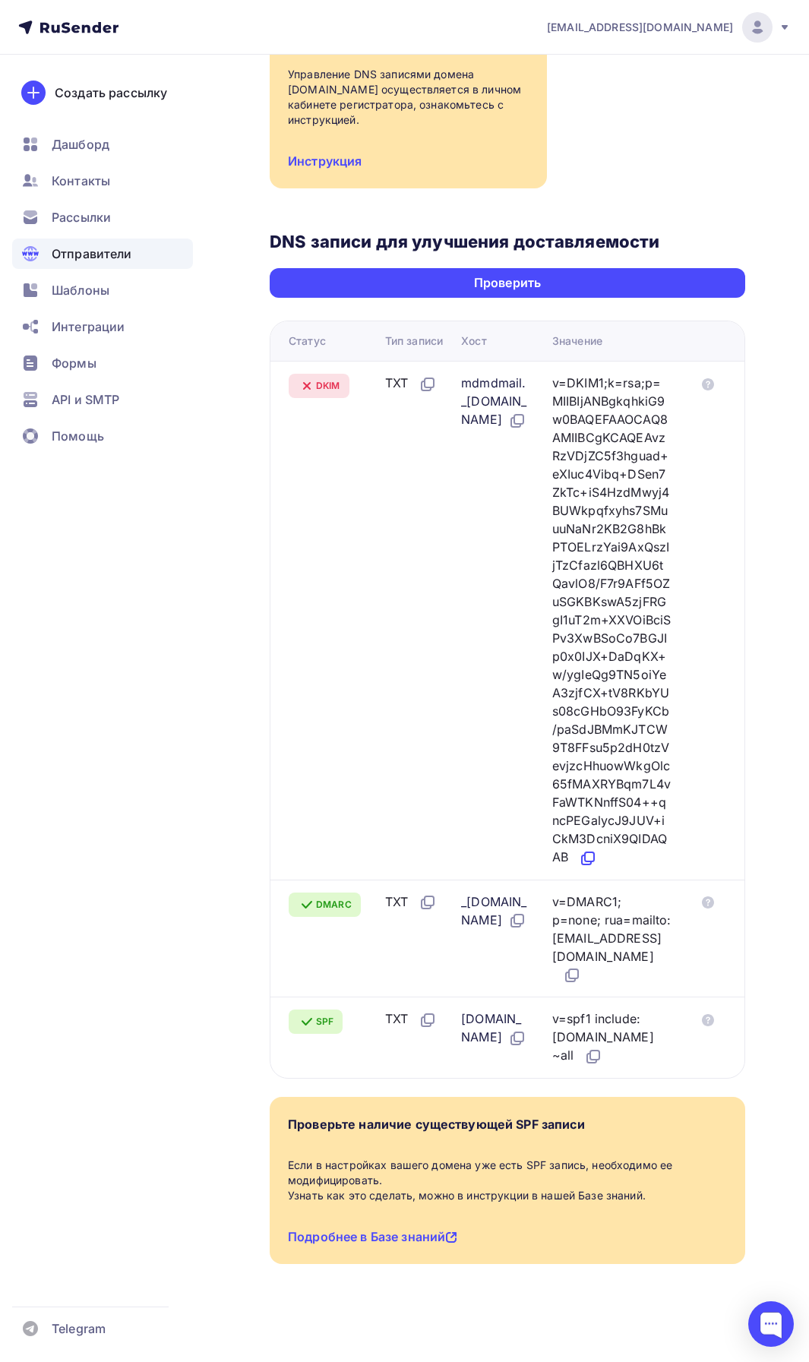
click at [597, 853] on icon at bounding box center [588, 858] width 18 height 18
click at [522, 274] on div "Проверить" at bounding box center [507, 282] width 67 height 17
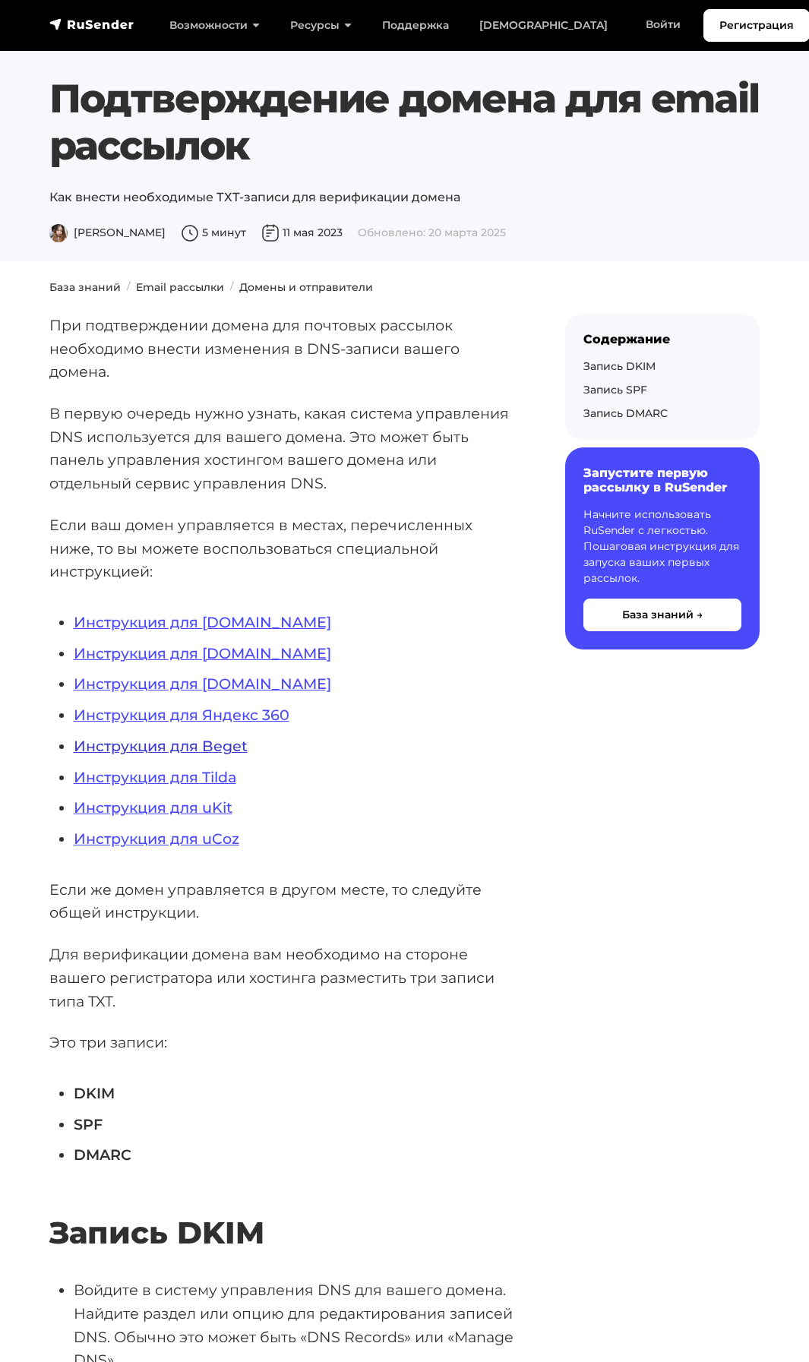
click at [214, 737] on link "Инструкция для Beget" at bounding box center [161, 746] width 174 height 18
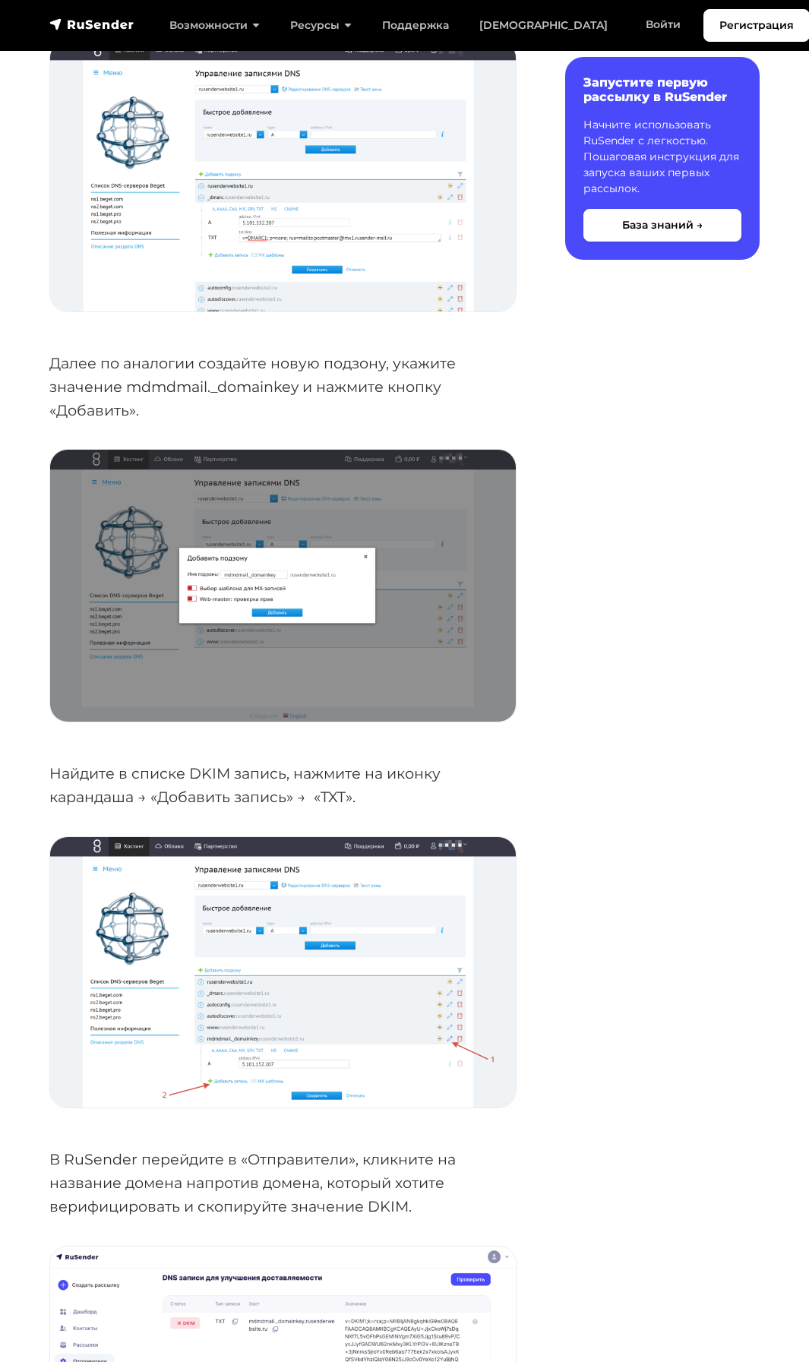
scroll to position [3873, 0]
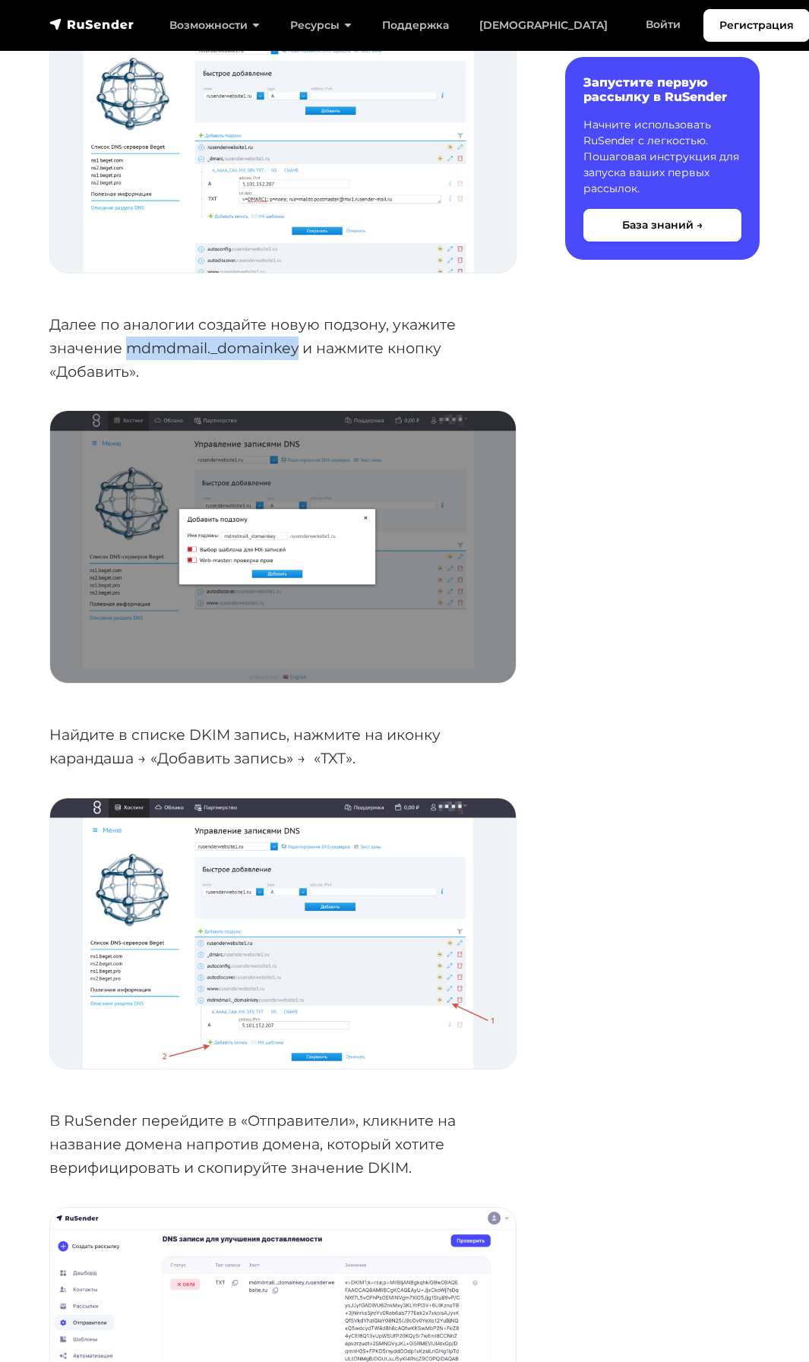
drag, startPoint x: 127, startPoint y: 349, endPoint x: 298, endPoint y: 353, distance: 171.7
click at [298, 353] on p "Далее по аналогии создайте новую подзону, укажите значение mdmdmail._domainkey …" at bounding box center [283, 348] width 468 height 70
copy p "mdmdmail._domainkey"
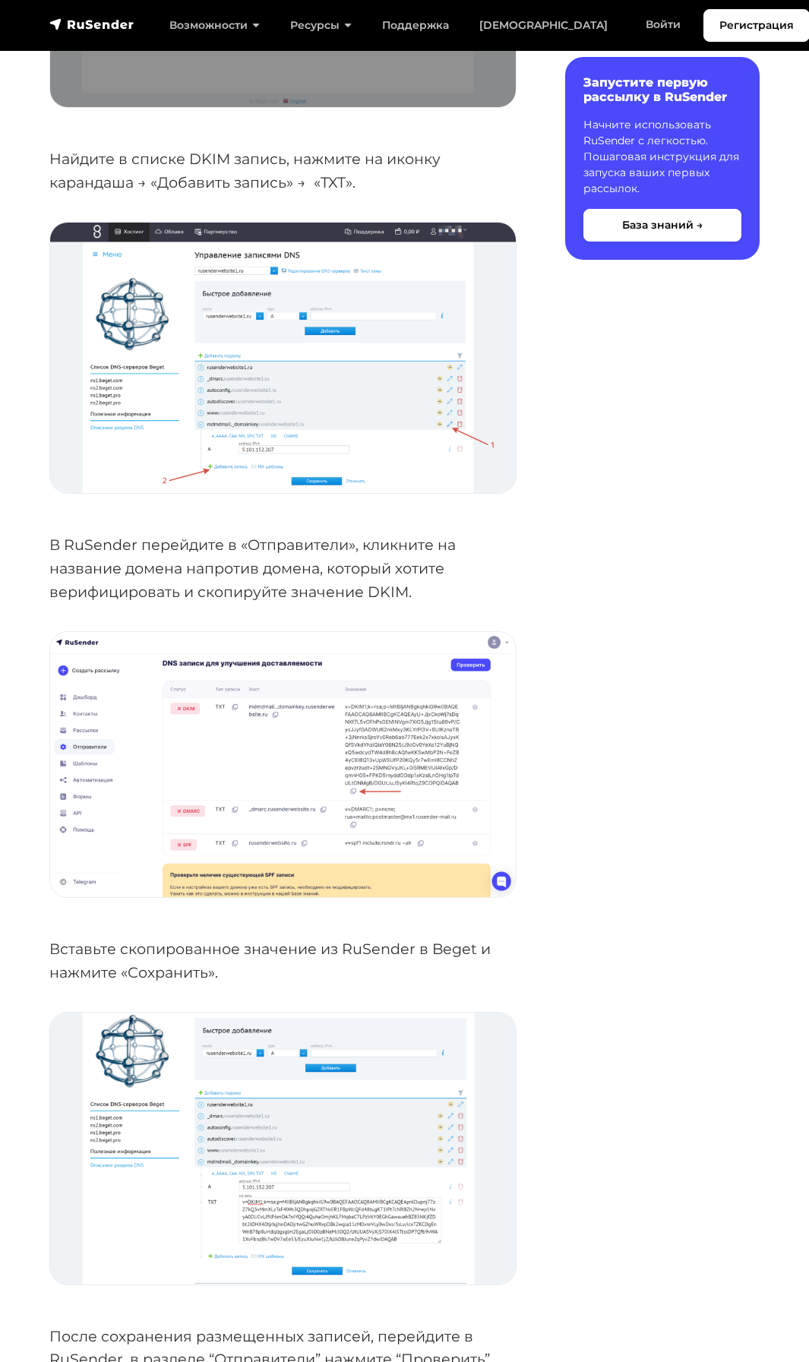
scroll to position [4480, 0]
